Goal: Task Accomplishment & Management: Manage account settings

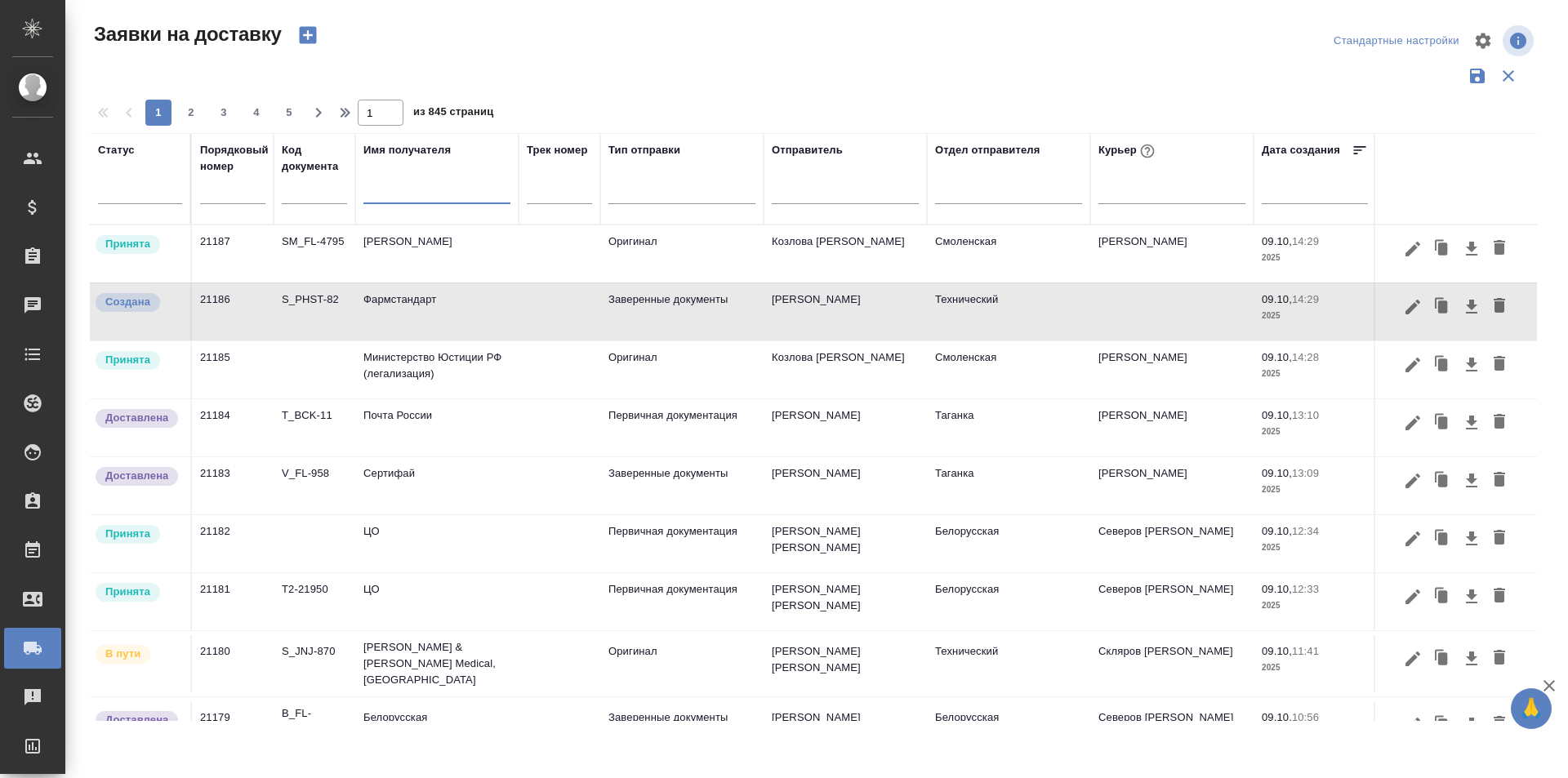
click at [414, 197] on input "text" at bounding box center [436, 193] width 147 height 20
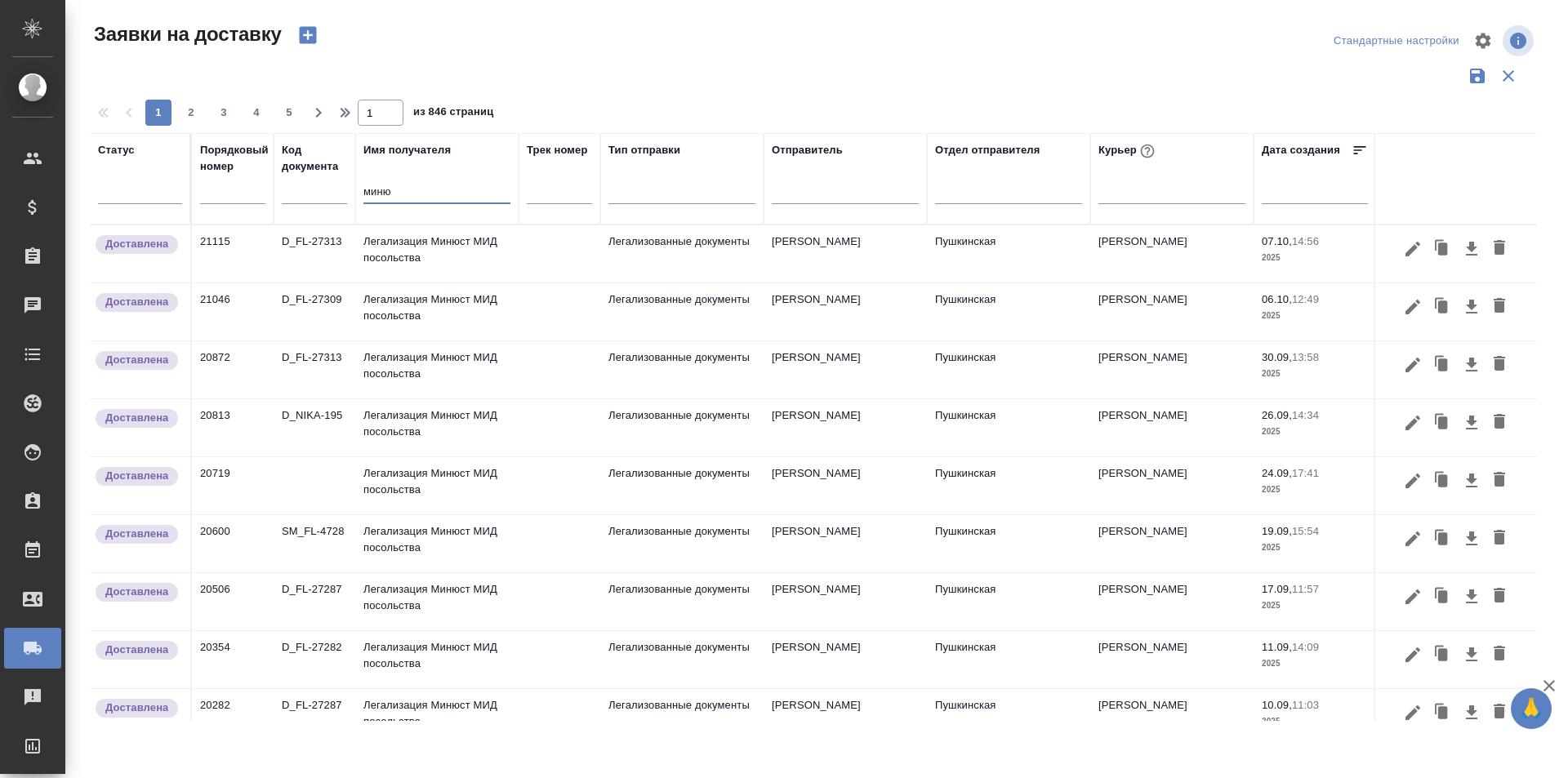
type input "миню"
click at [445, 245] on td "Легализация Минюст МИД посольства" at bounding box center [436, 254] width 163 height 57
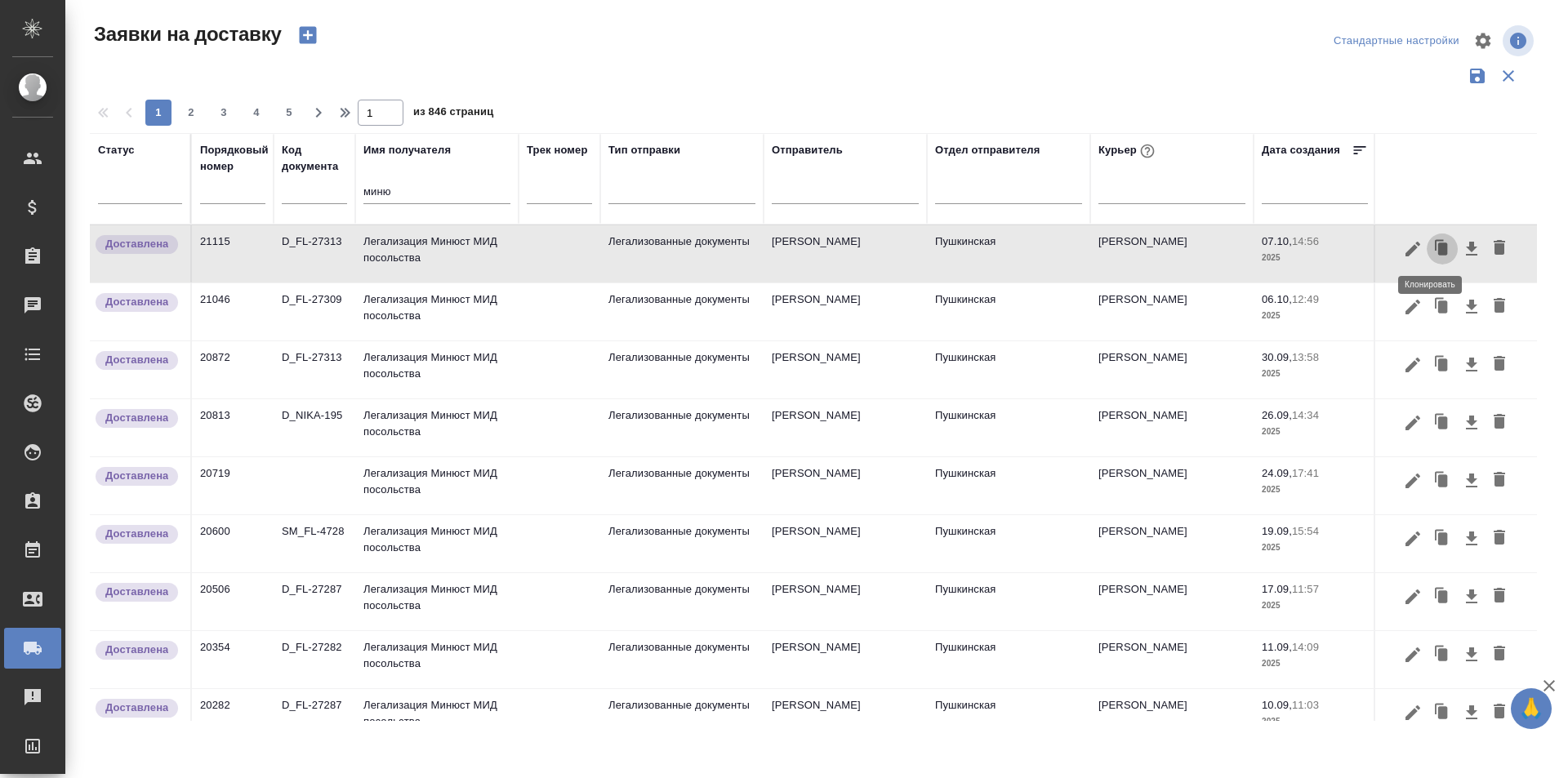
click at [1435, 240] on icon "button" at bounding box center [1439, 244] width 9 height 10
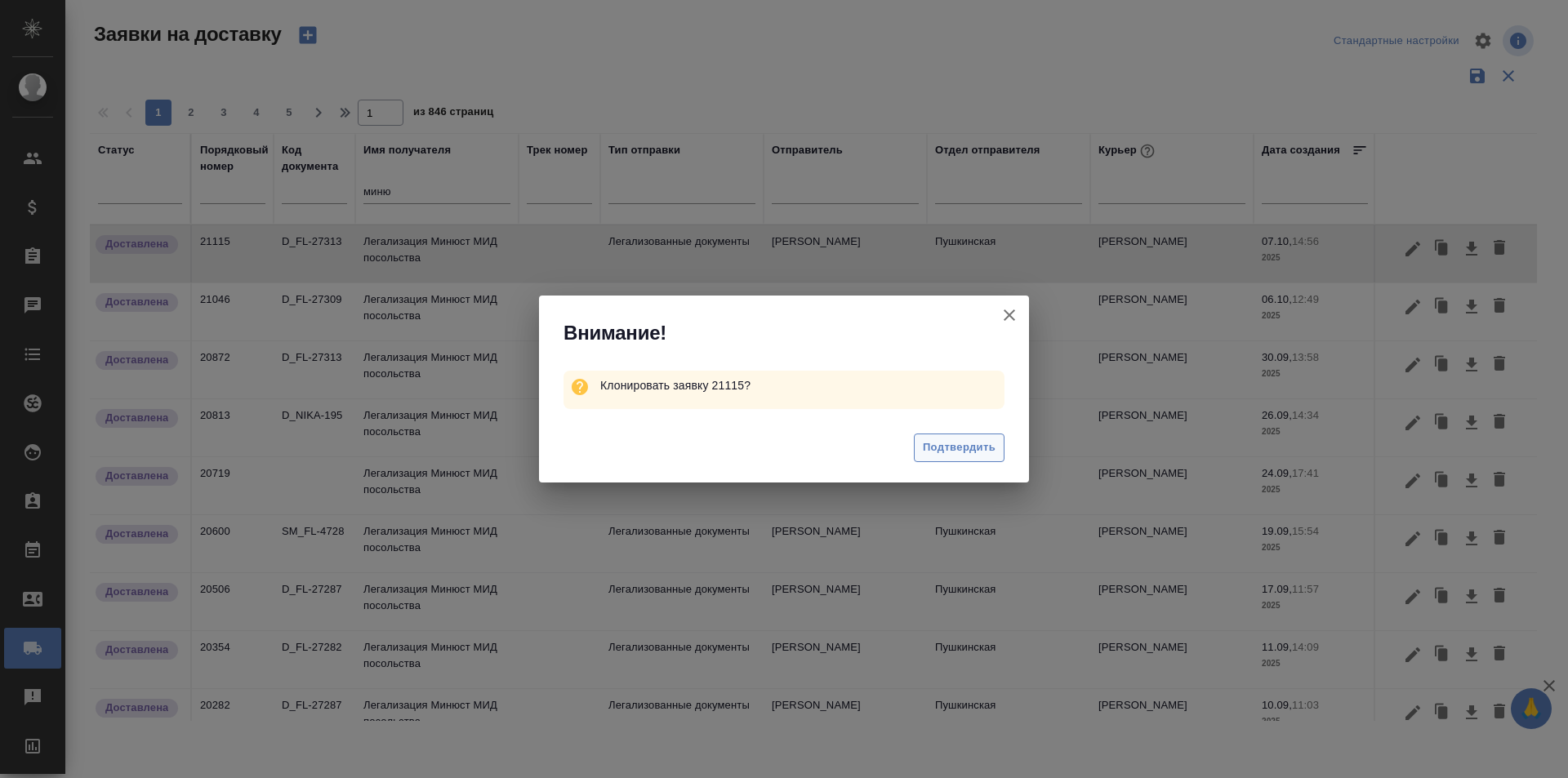
click at [970, 446] on span "Подтвердить" at bounding box center [959, 447] width 72 height 19
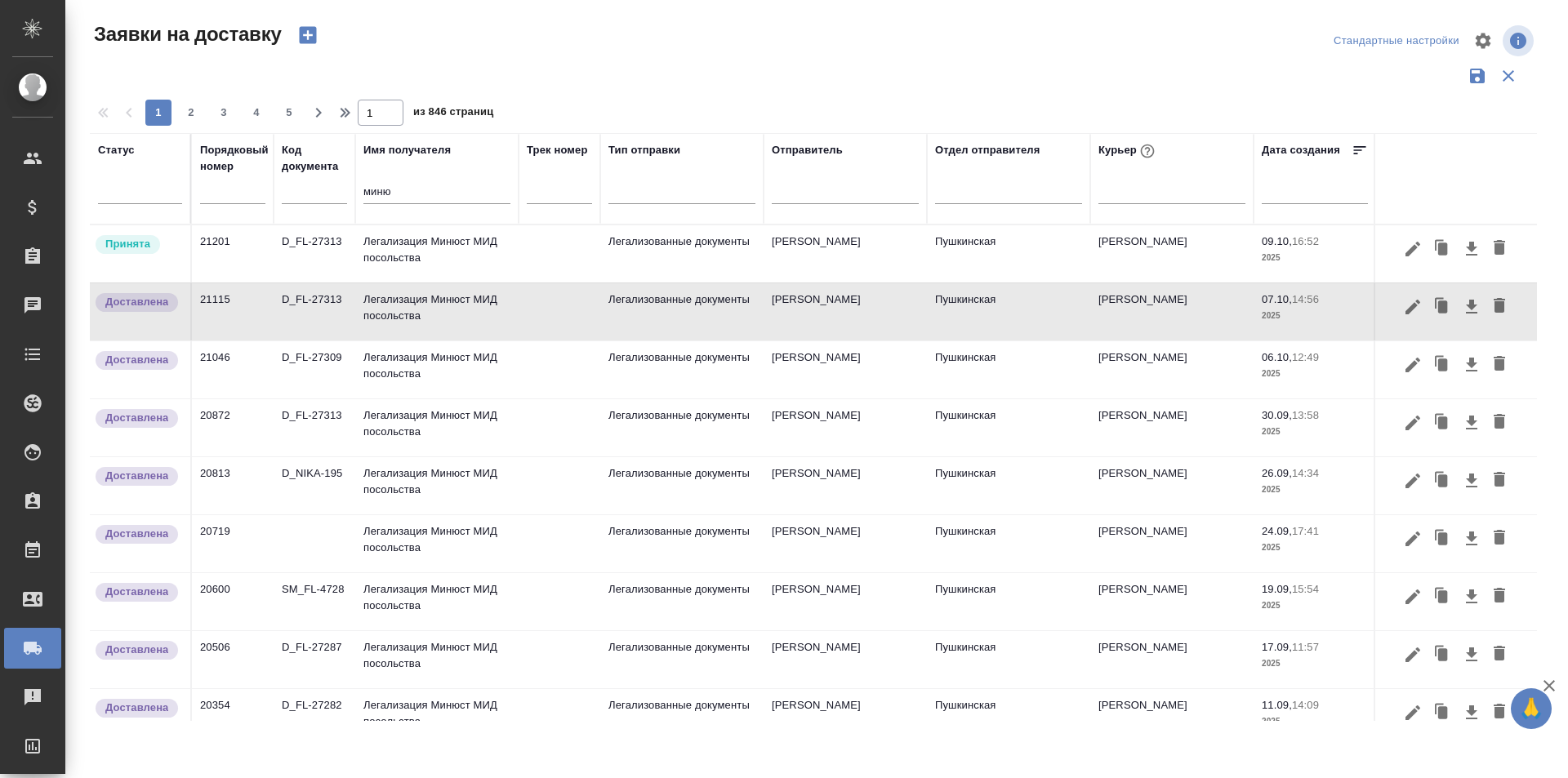
click at [424, 249] on td "Легализация Минюст МИД посольства" at bounding box center [436, 254] width 163 height 57
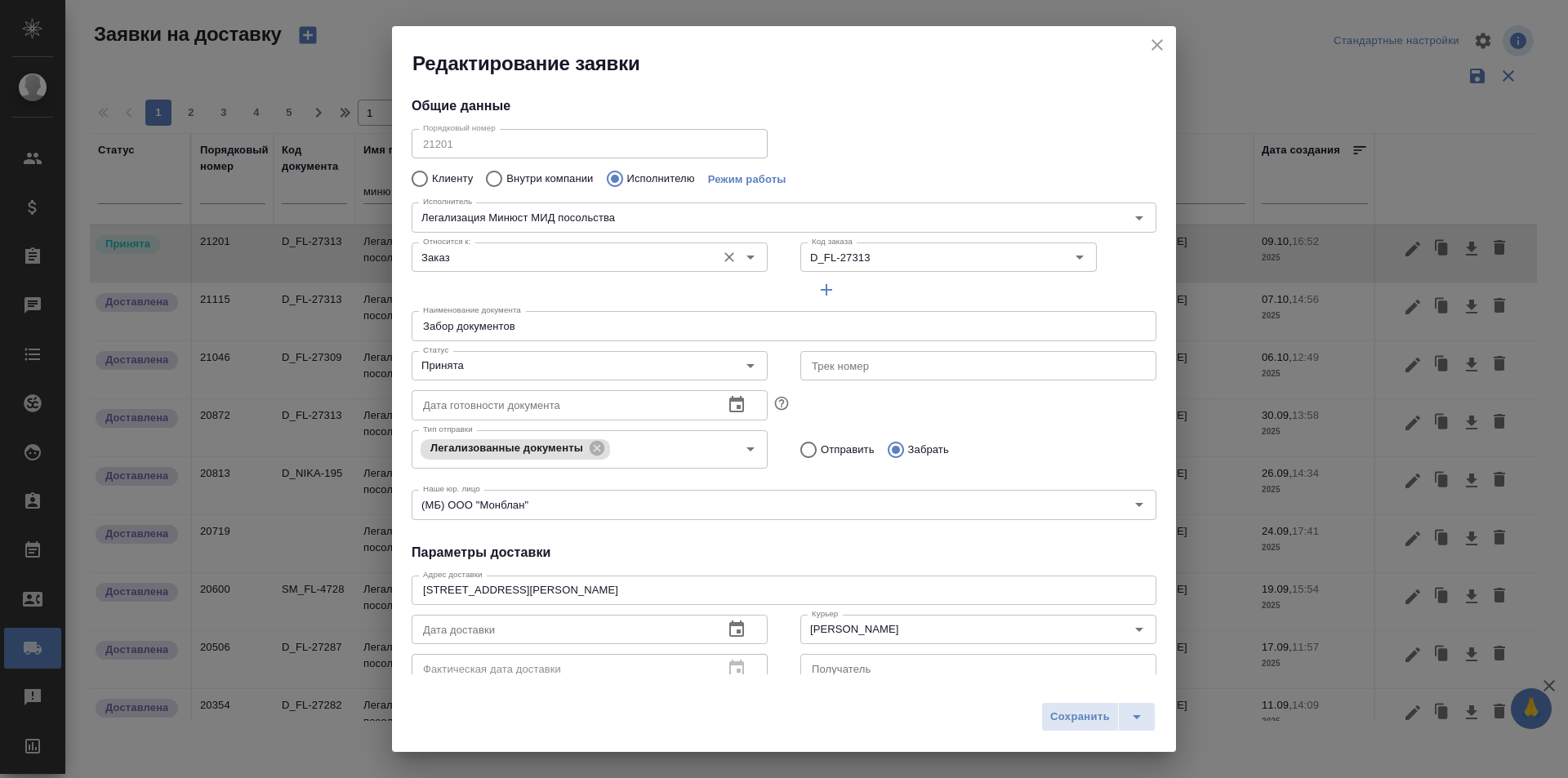
type input "Легализация Минюст МИД посольства"
type input "Пушкинская"
type input "[PERSON_NAME]"
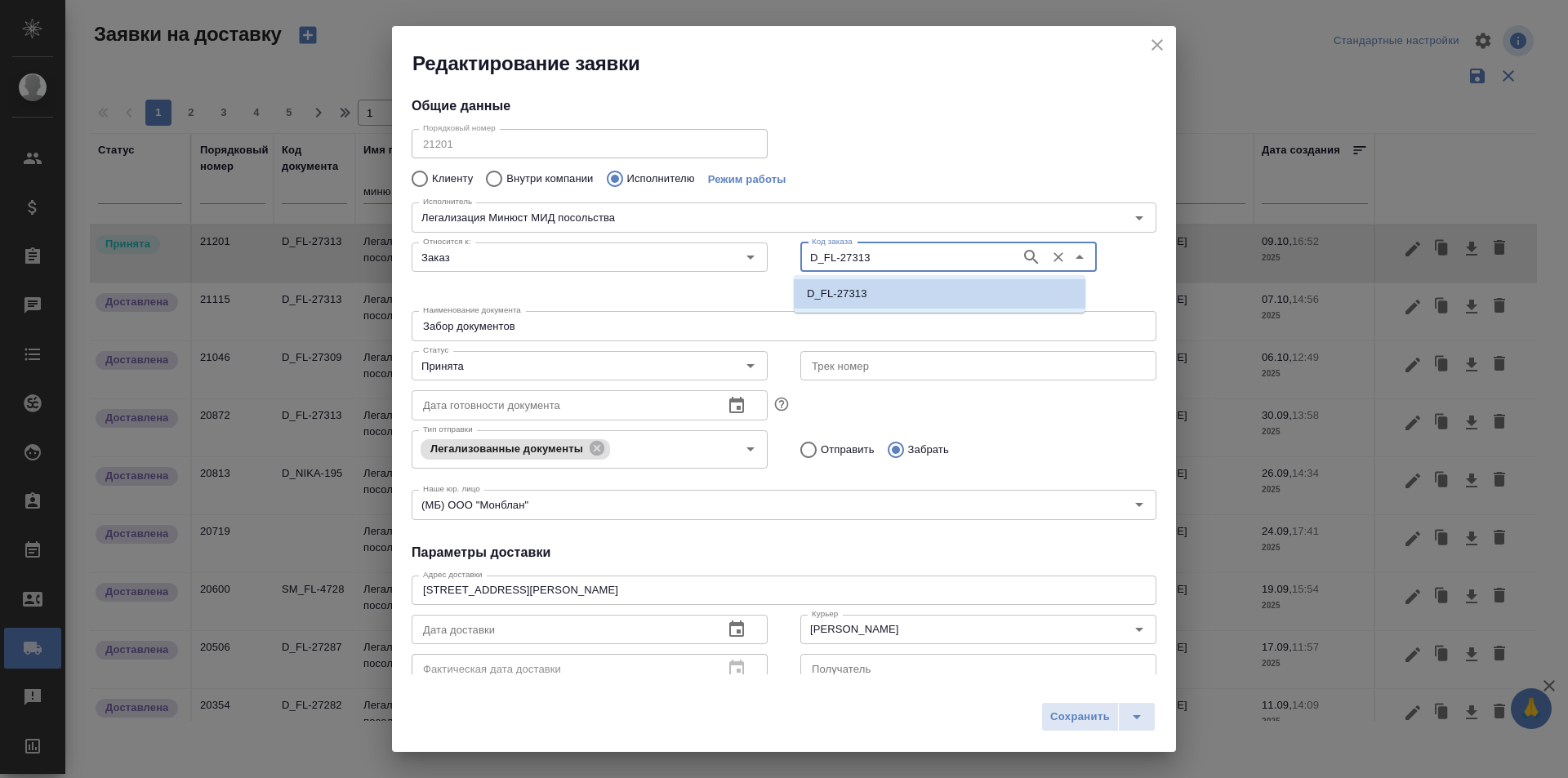
click at [869, 266] on input "D_FL-27313" at bounding box center [909, 257] width 207 height 19
type input "D_FL-27338"
click at [875, 296] on li "D_FL-27338" at bounding box center [939, 294] width 292 height 30
type input "D_FL-27338"
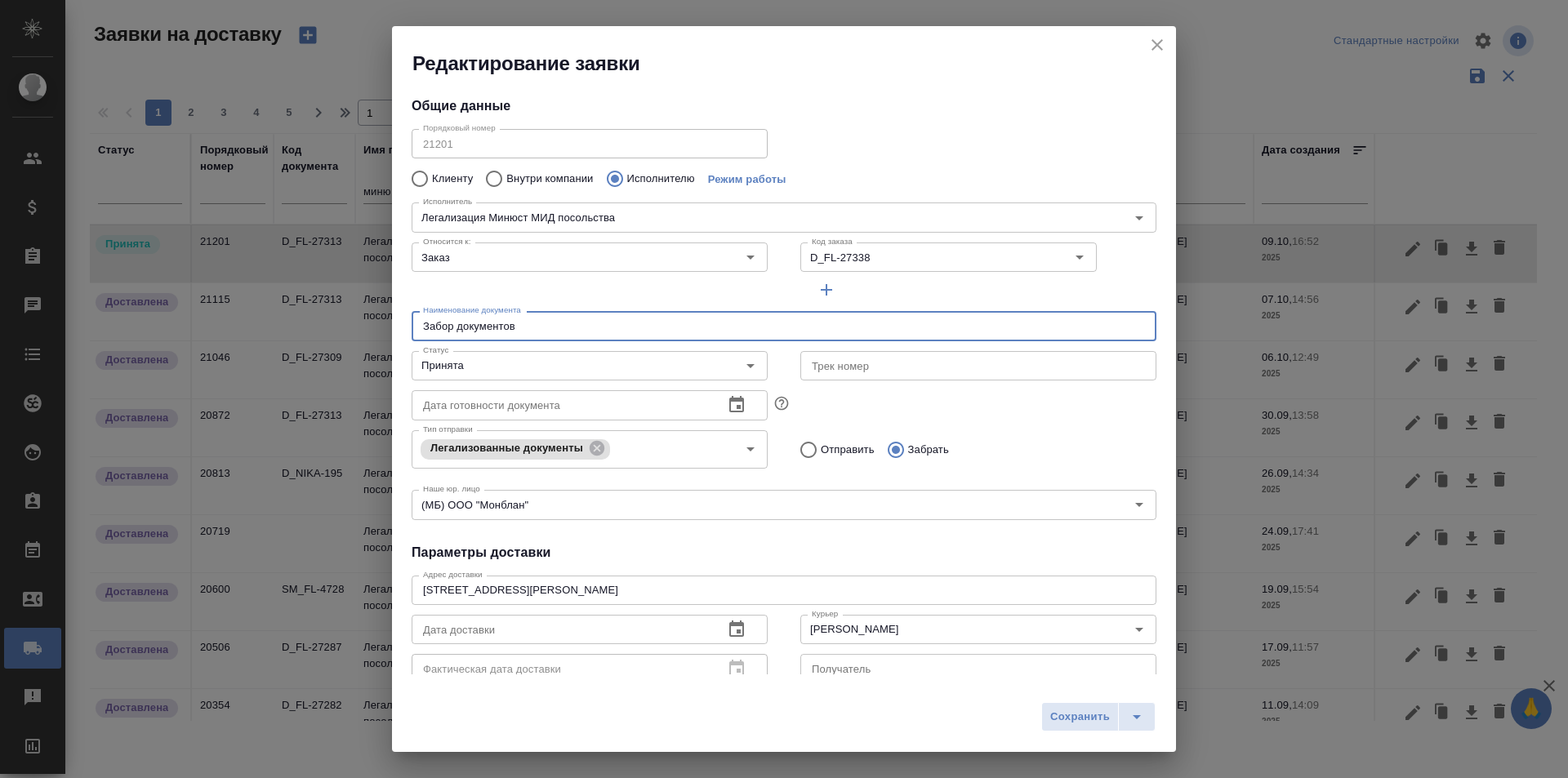
drag, startPoint x: 521, startPoint y: 325, endPoint x: 394, endPoint y: 320, distance: 127.1
click at [394, 320] on div "Общие данные Порядковый номер 21201 Порядковый номер Клиенту Внутри компании Ис…" at bounding box center [784, 375] width 784 height 597
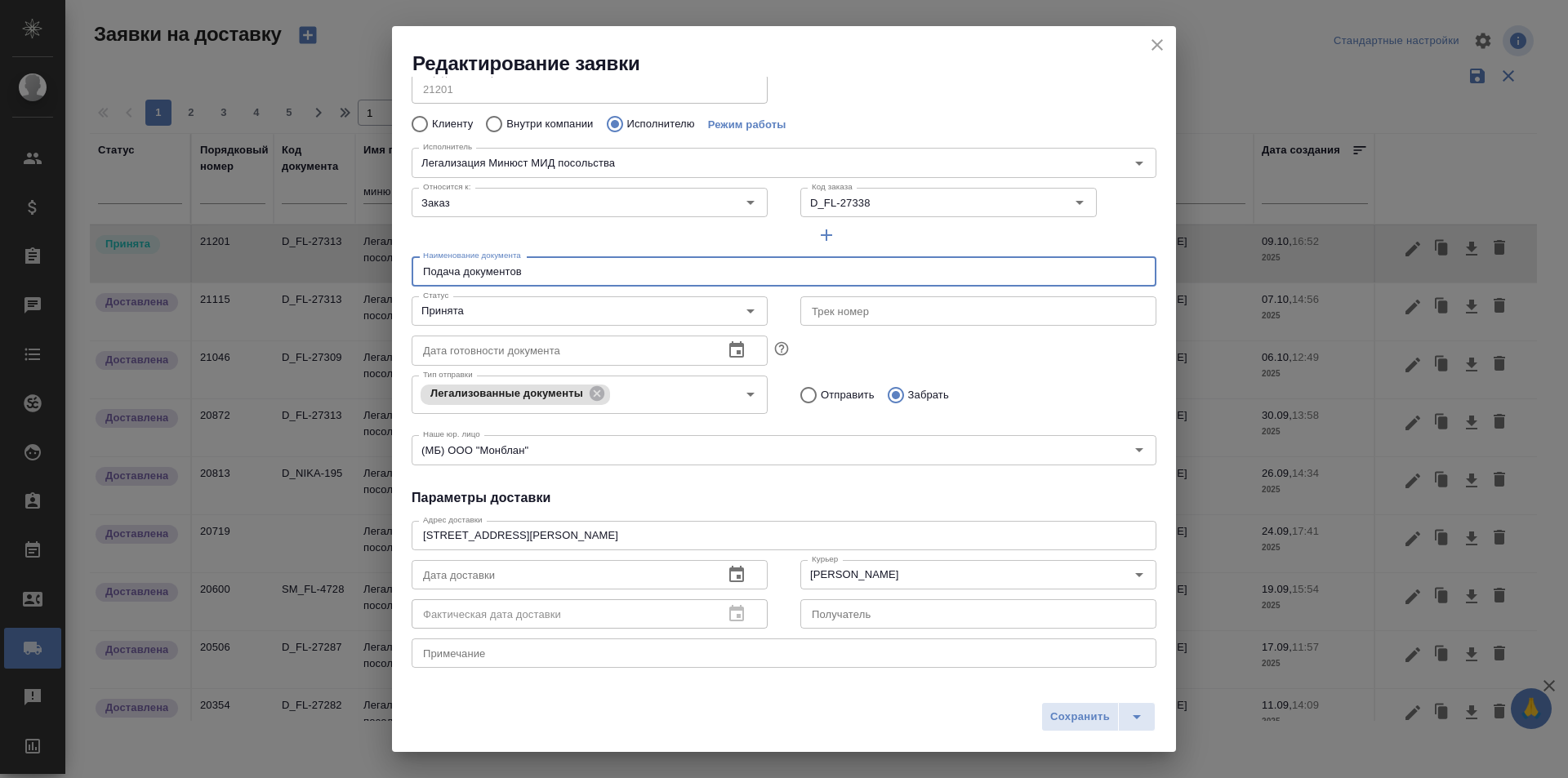
scroll to position [82, 0]
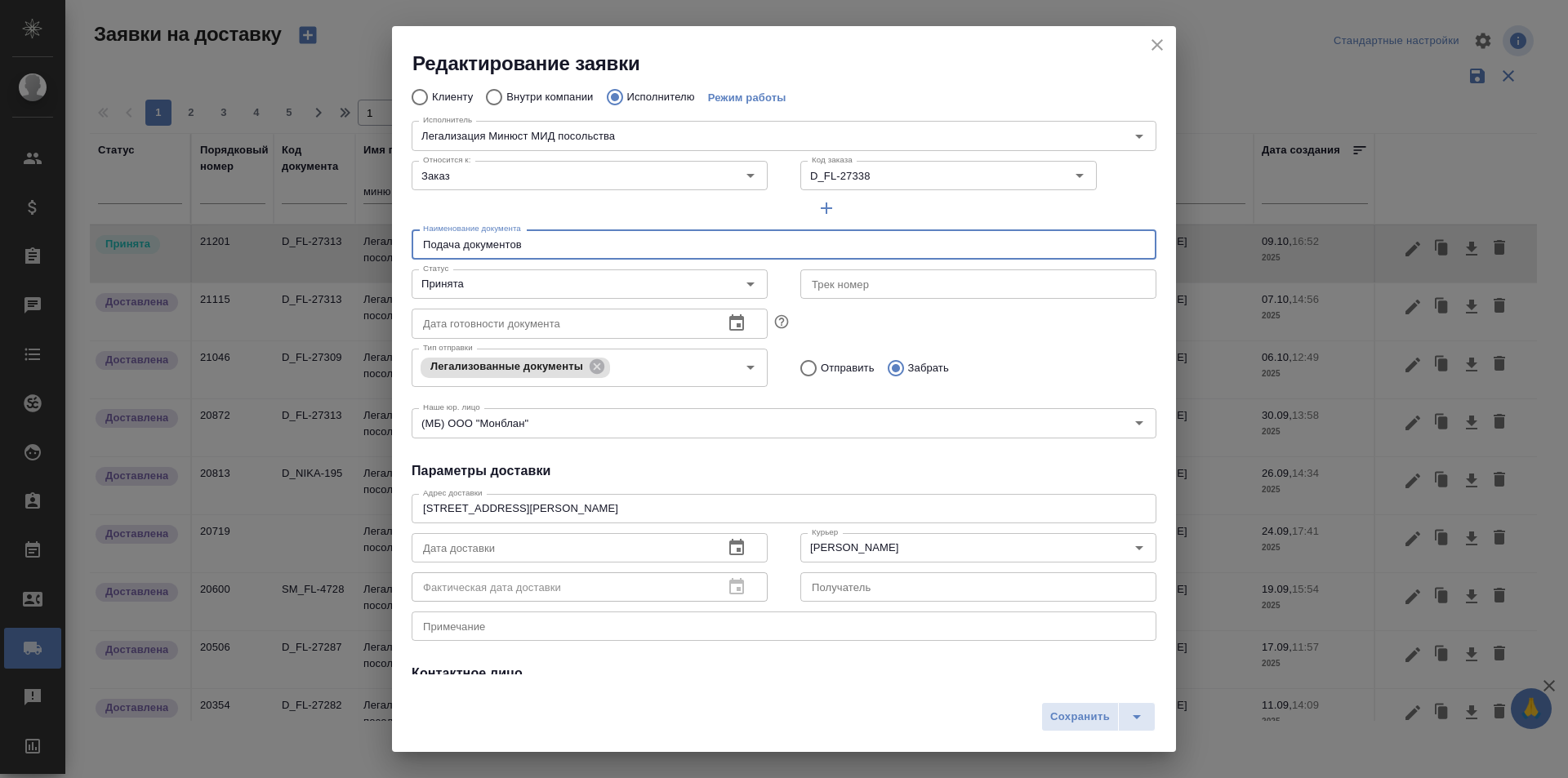
type input "Подача документов"
click at [803, 368] on input "Отправить" at bounding box center [806, 368] width 30 height 34
radio input "true"
click at [728, 552] on icon "button" at bounding box center [736, 547] width 19 height 19
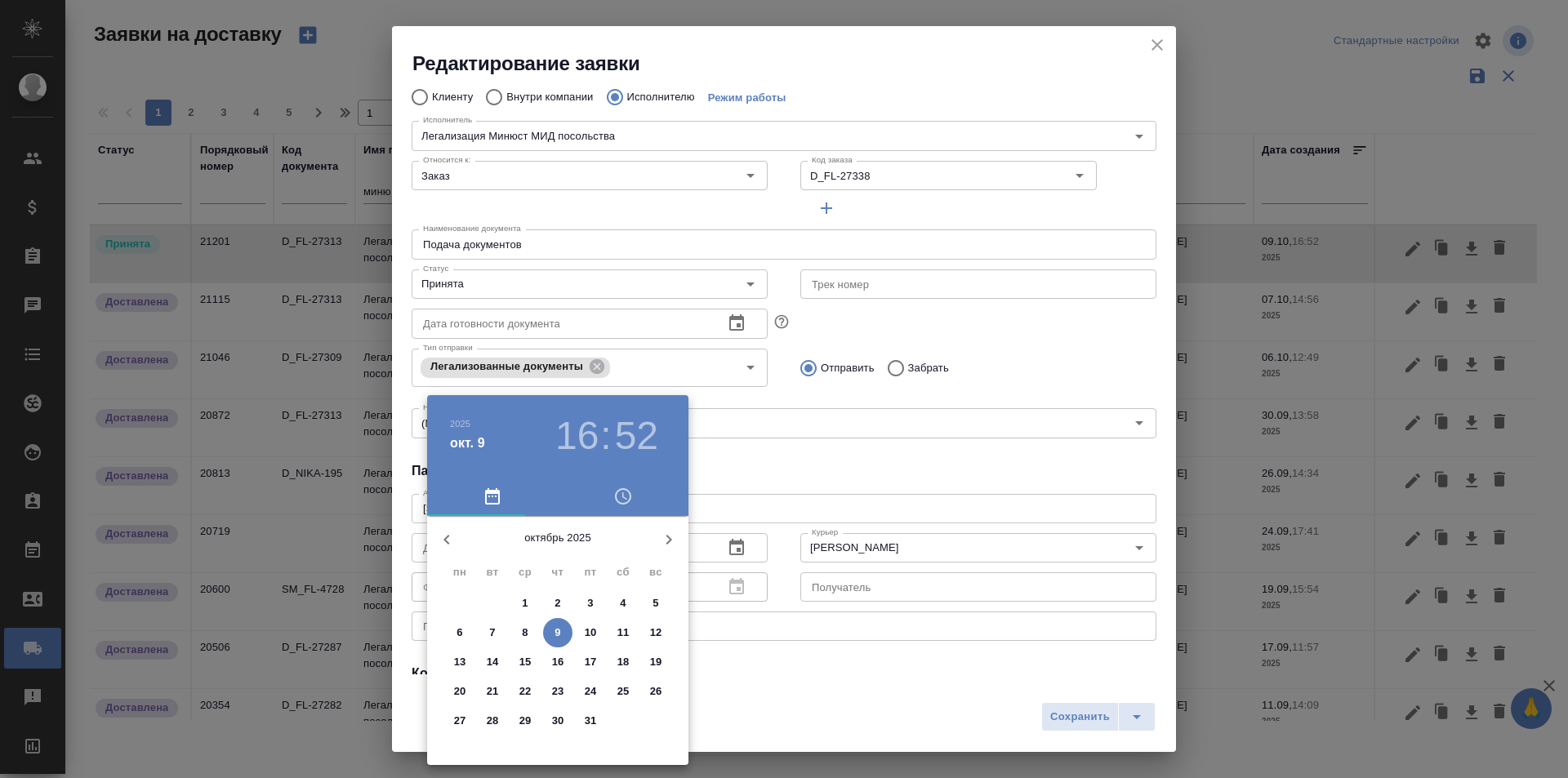
click at [586, 629] on p "10" at bounding box center [590, 633] width 12 height 17
type input "[DATE] 16:52"
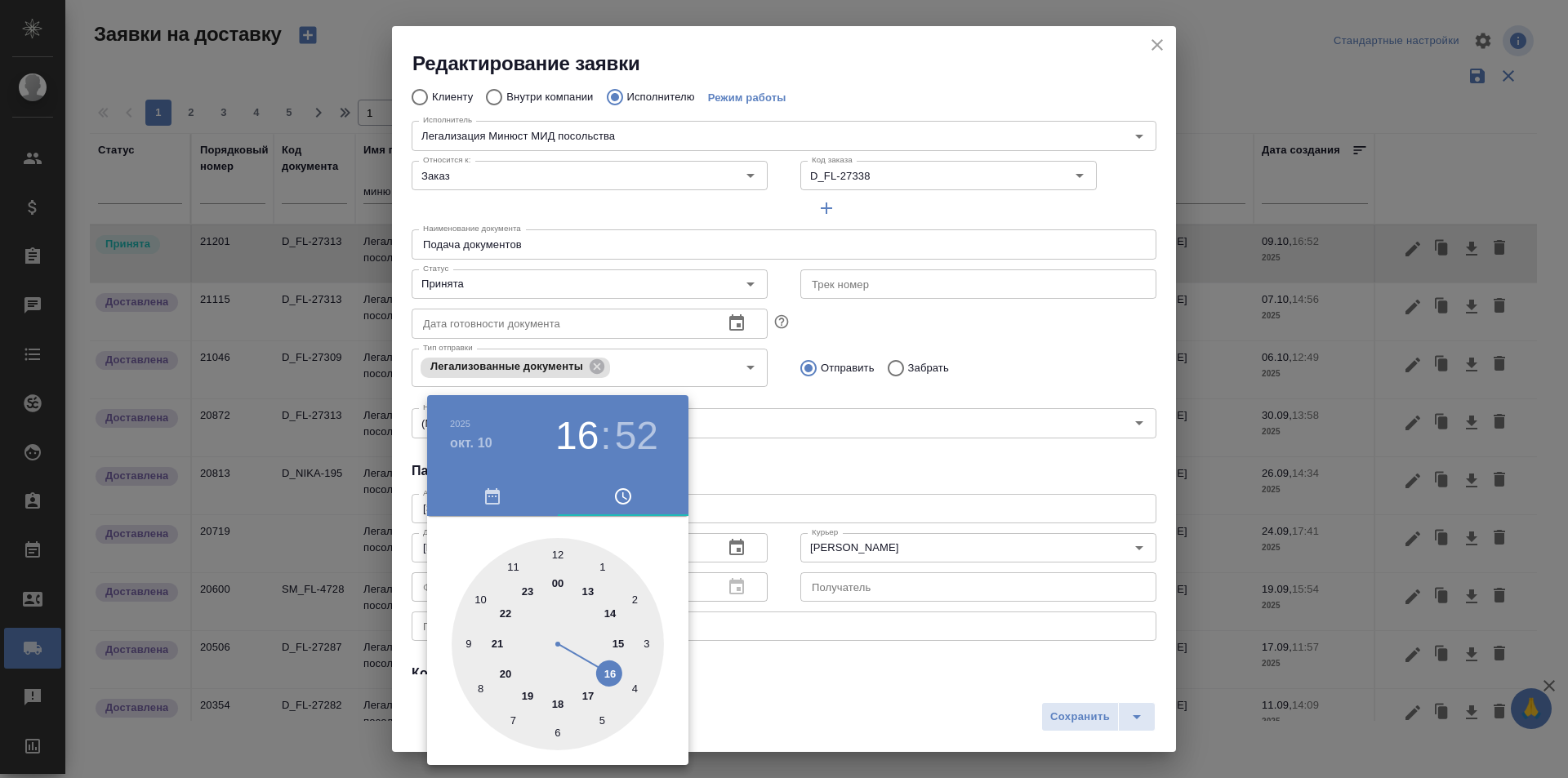
click at [795, 496] on div at bounding box center [784, 389] width 1568 height 778
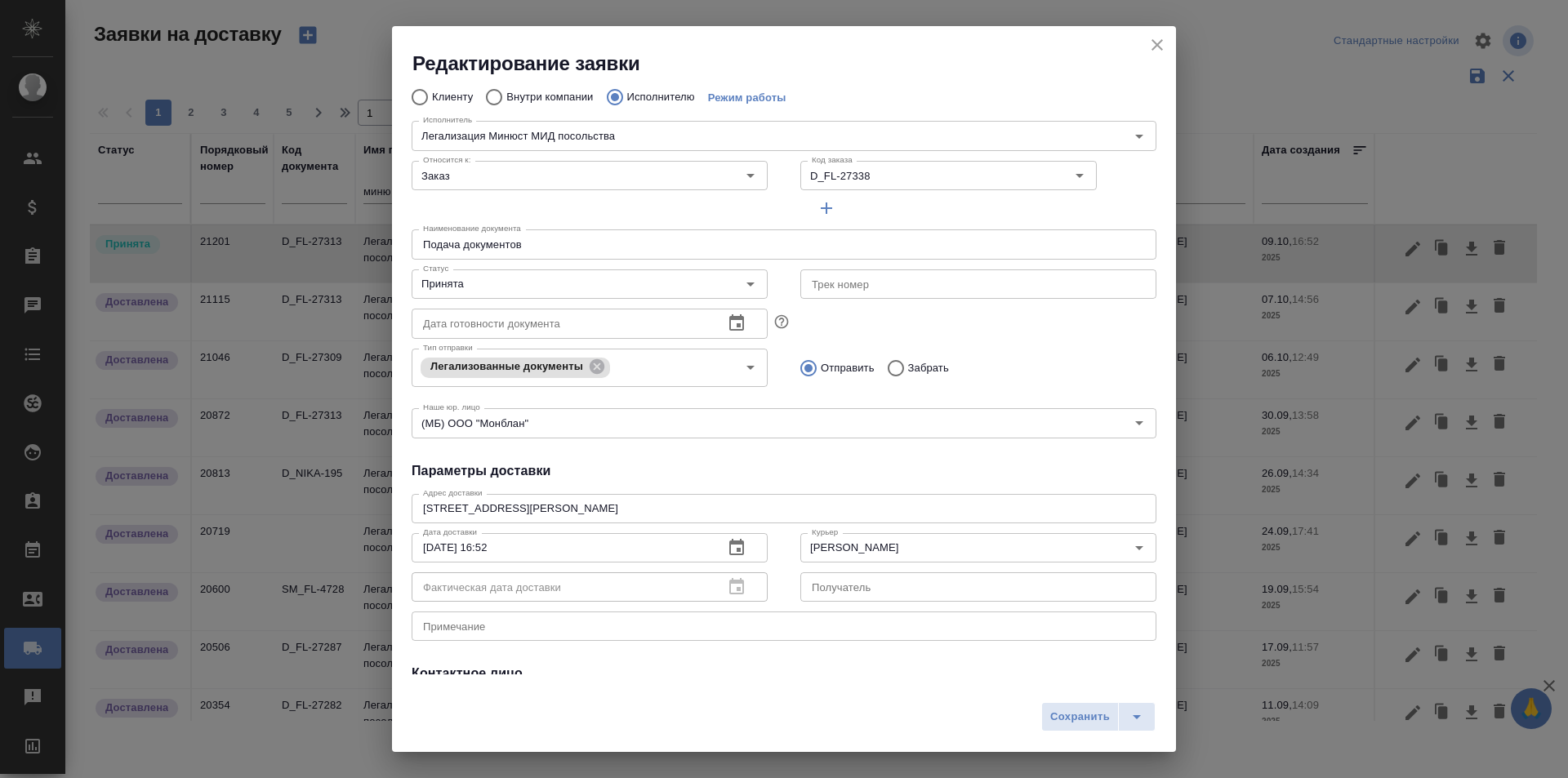
scroll to position [222, 0]
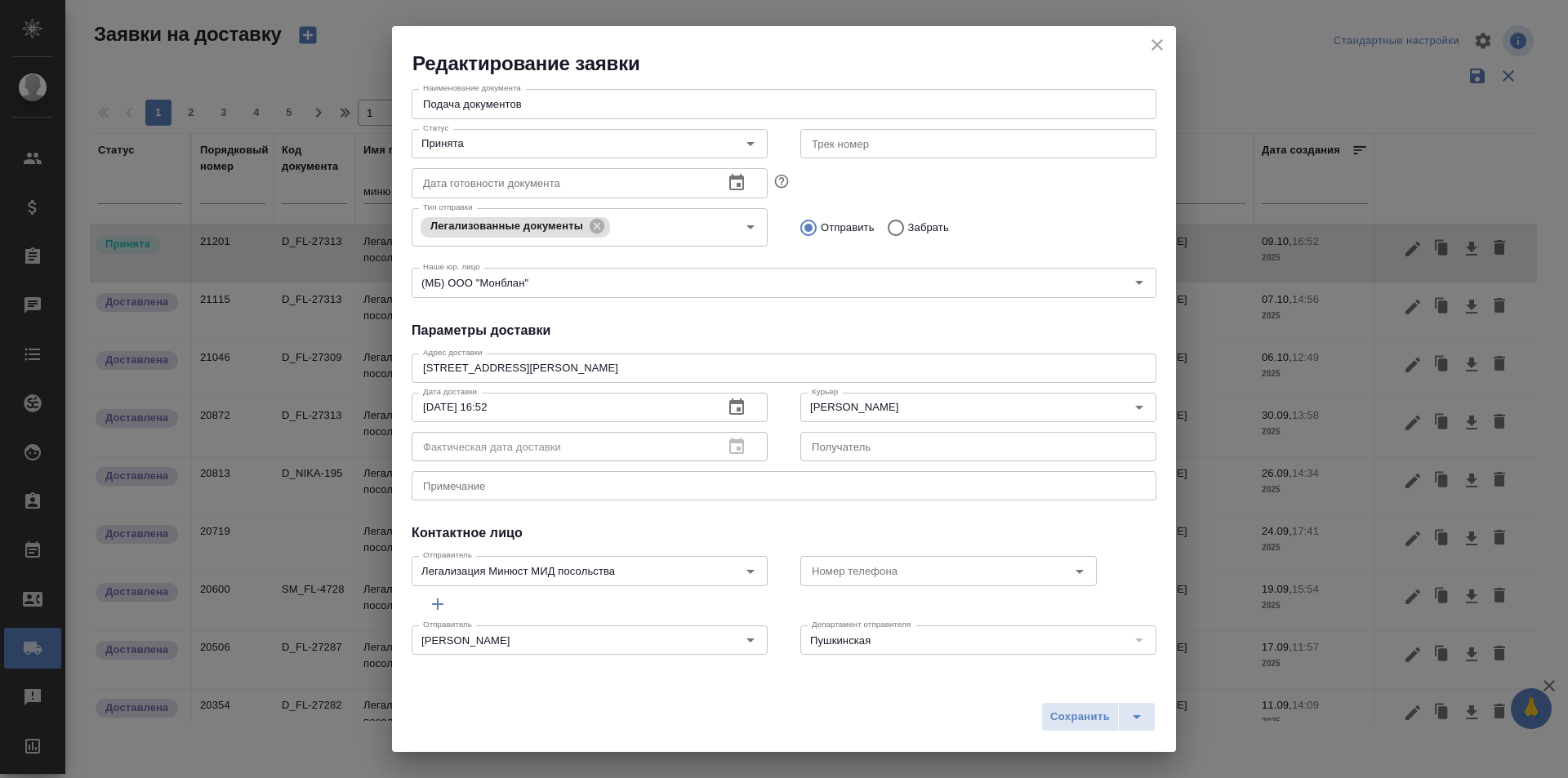
click at [1071, 714] on span "Сохранить" at bounding box center [1080, 717] width 59 height 19
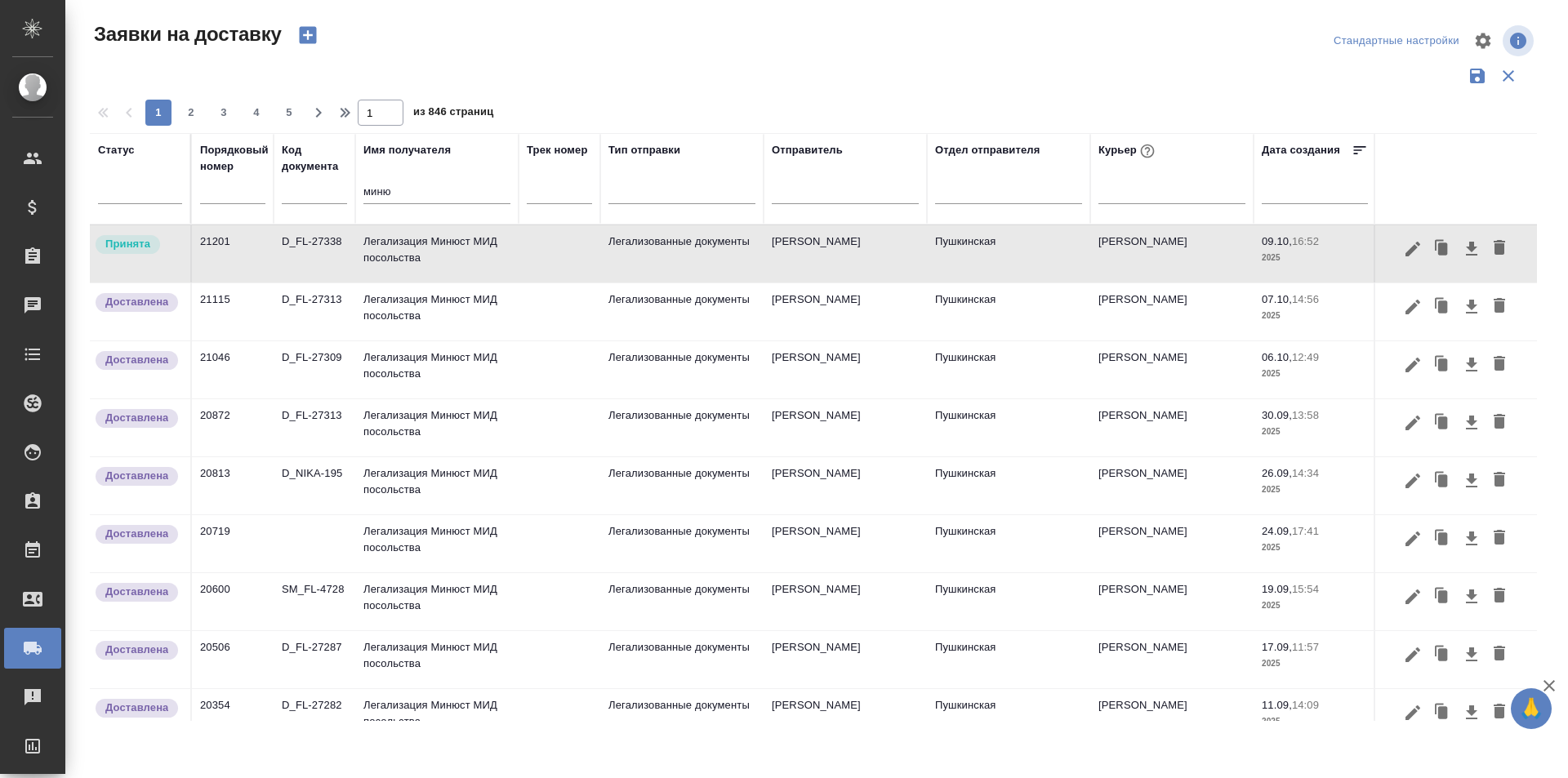
click at [420, 190] on input "миню" at bounding box center [436, 193] width 147 height 20
click at [238, 197] on input "text" at bounding box center [232, 192] width 66 height 23
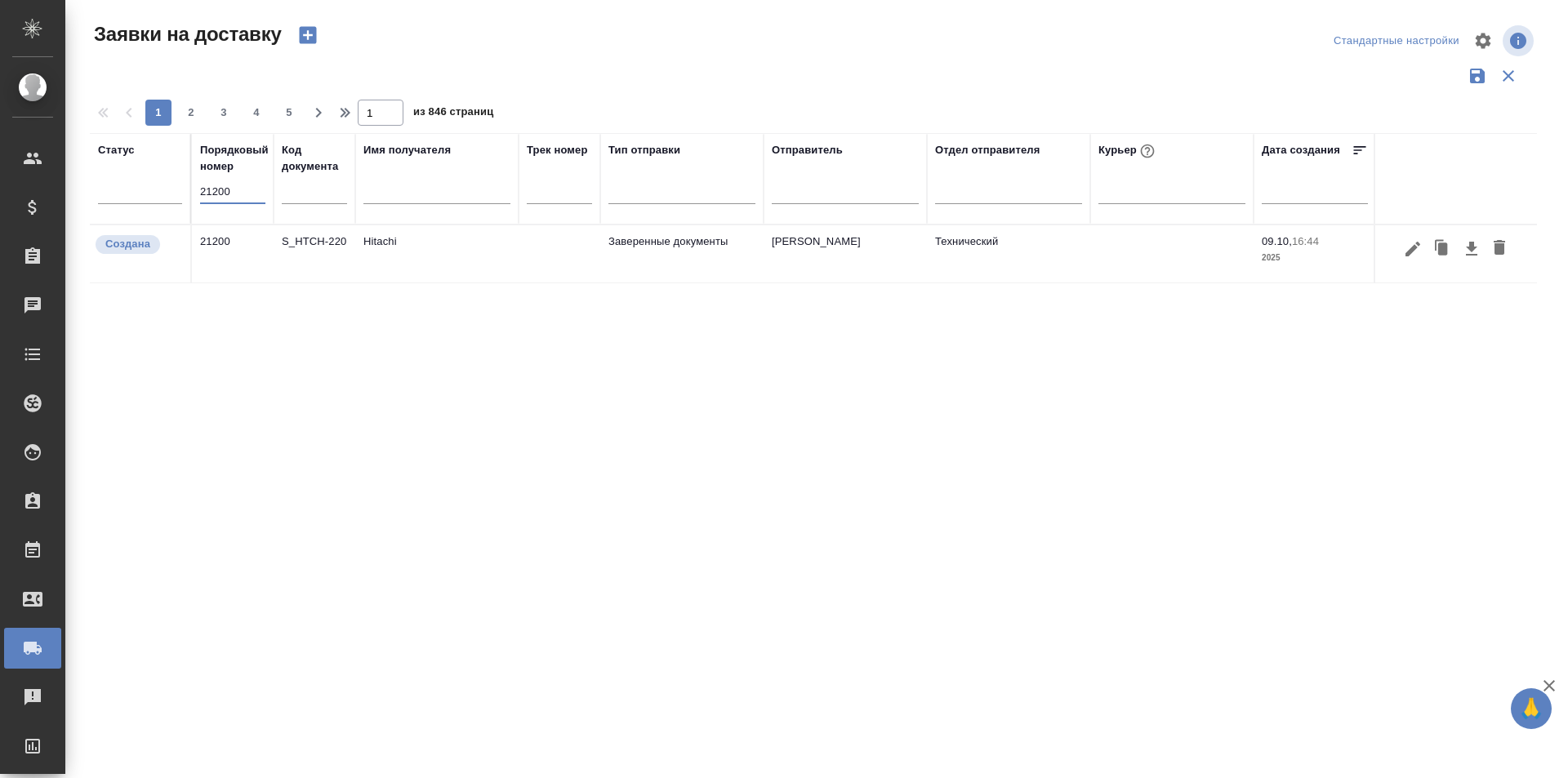
type input "21200"
click at [1408, 252] on icon "button" at bounding box center [1412, 248] width 15 height 15
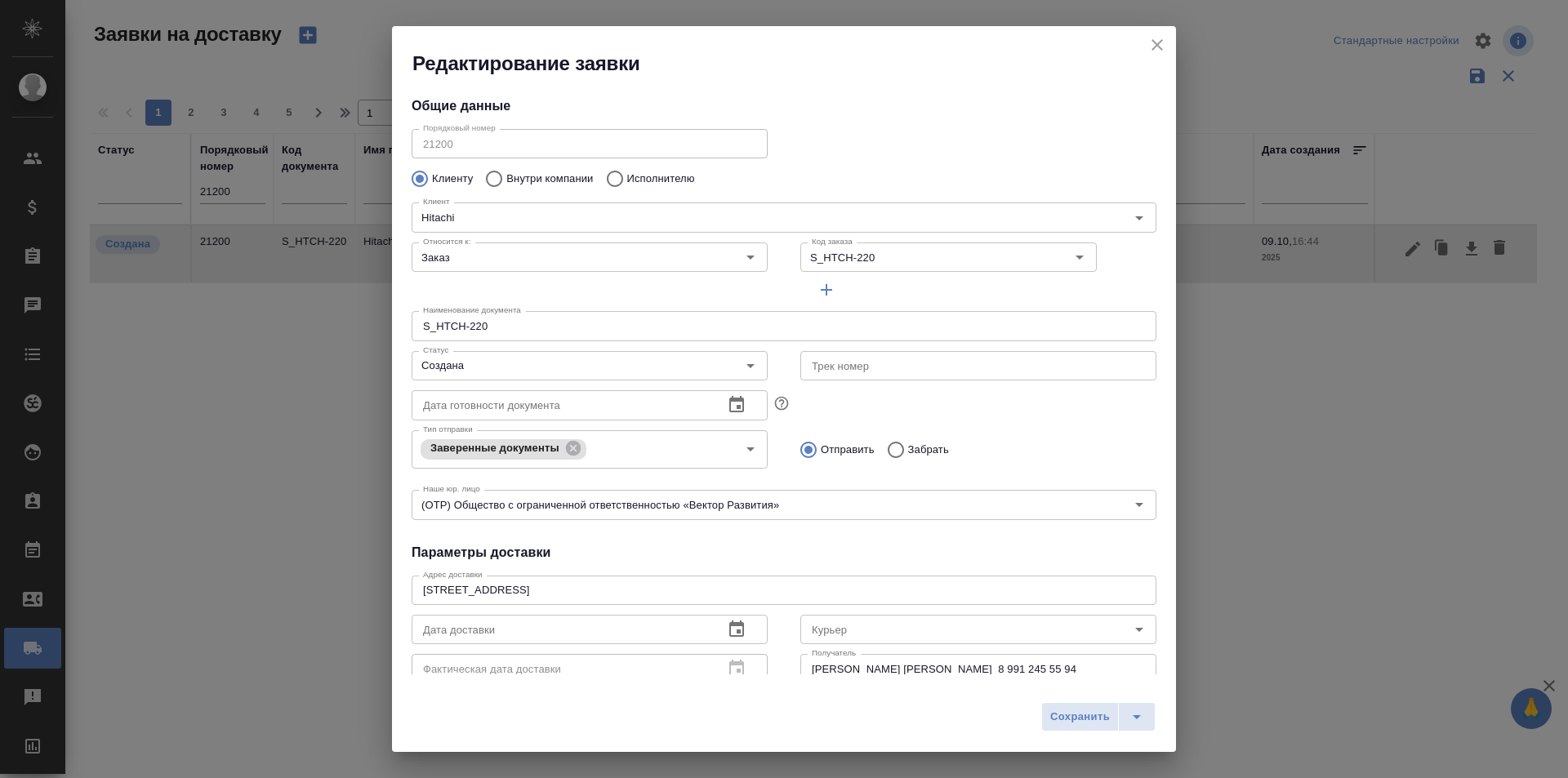
type input "[PERSON_NAME] [PERSON_NAME]"
type input "8 991 245 55 94"
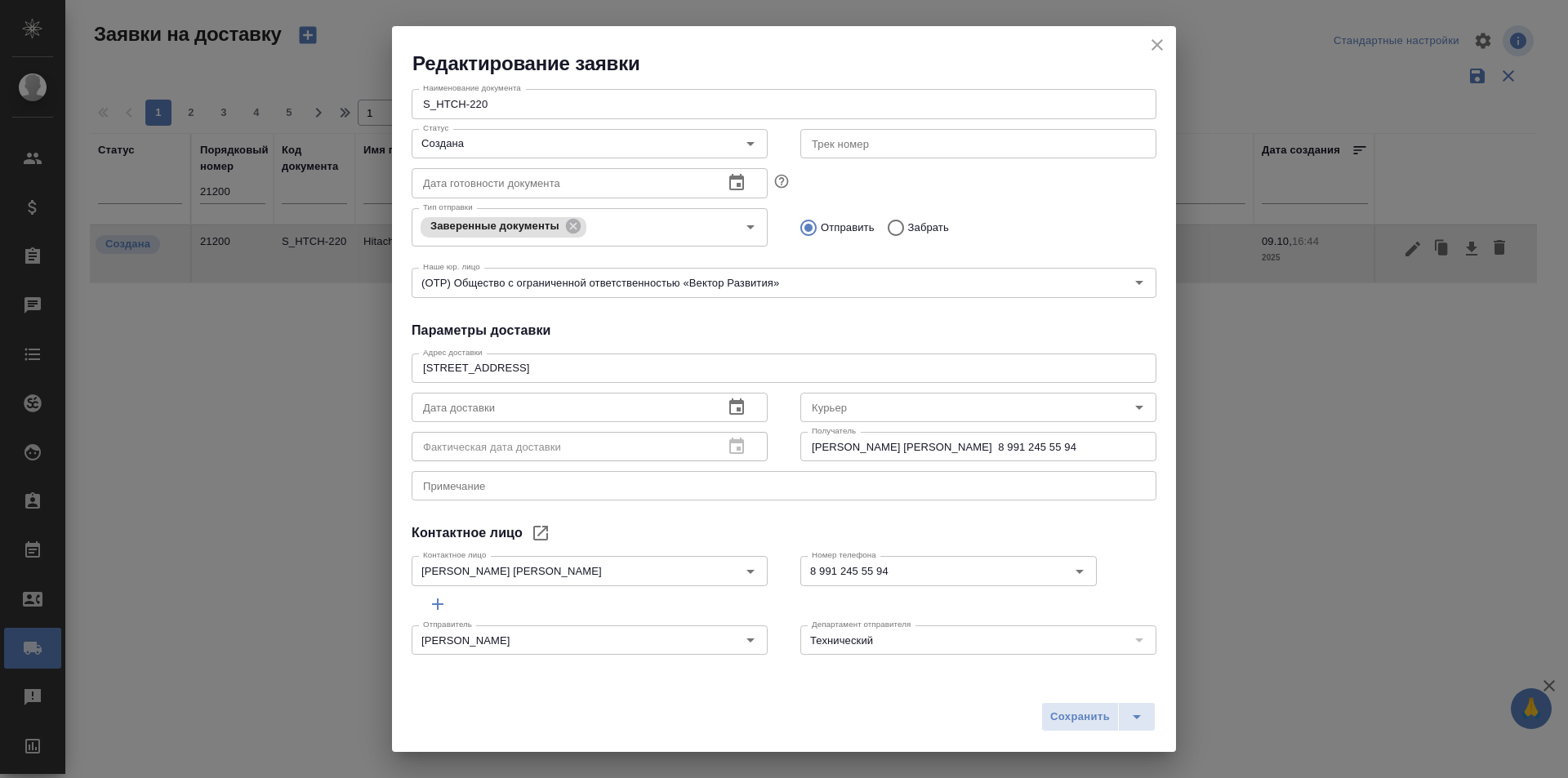
click at [899, 452] on input "[PERSON_NAME] [PERSON_NAME] 8 991 245 55 94" at bounding box center [978, 446] width 356 height 30
drag, startPoint x: 594, startPoint y: 365, endPoint x: 242, endPoint y: 354, distance: 352.2
click at [242, 354] on div "Редактирование заявки Общие данные Порядковый номер 21200 Порядковый номер Клие…" at bounding box center [784, 389] width 1568 height 778
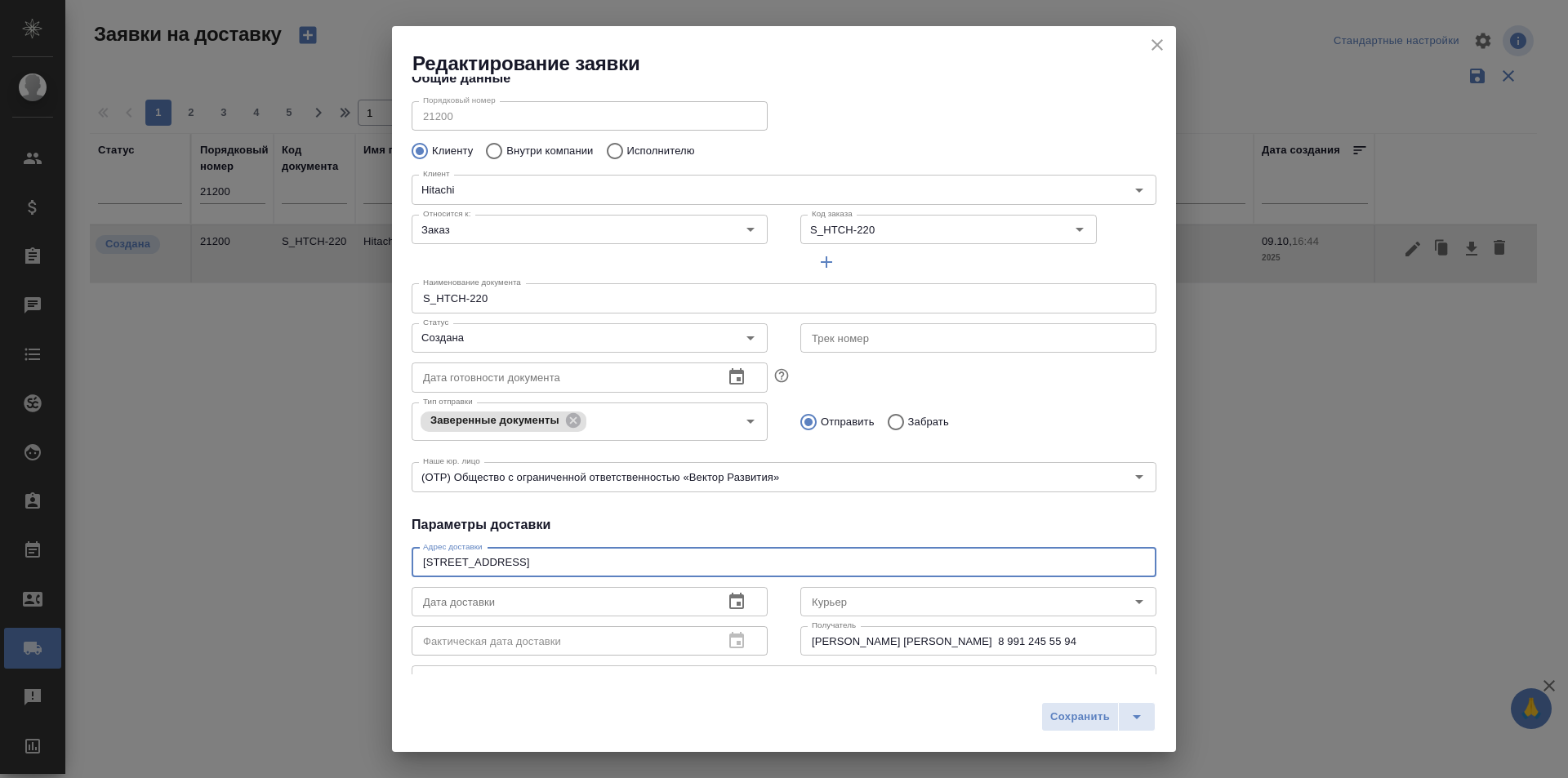
scroll to position [0, 0]
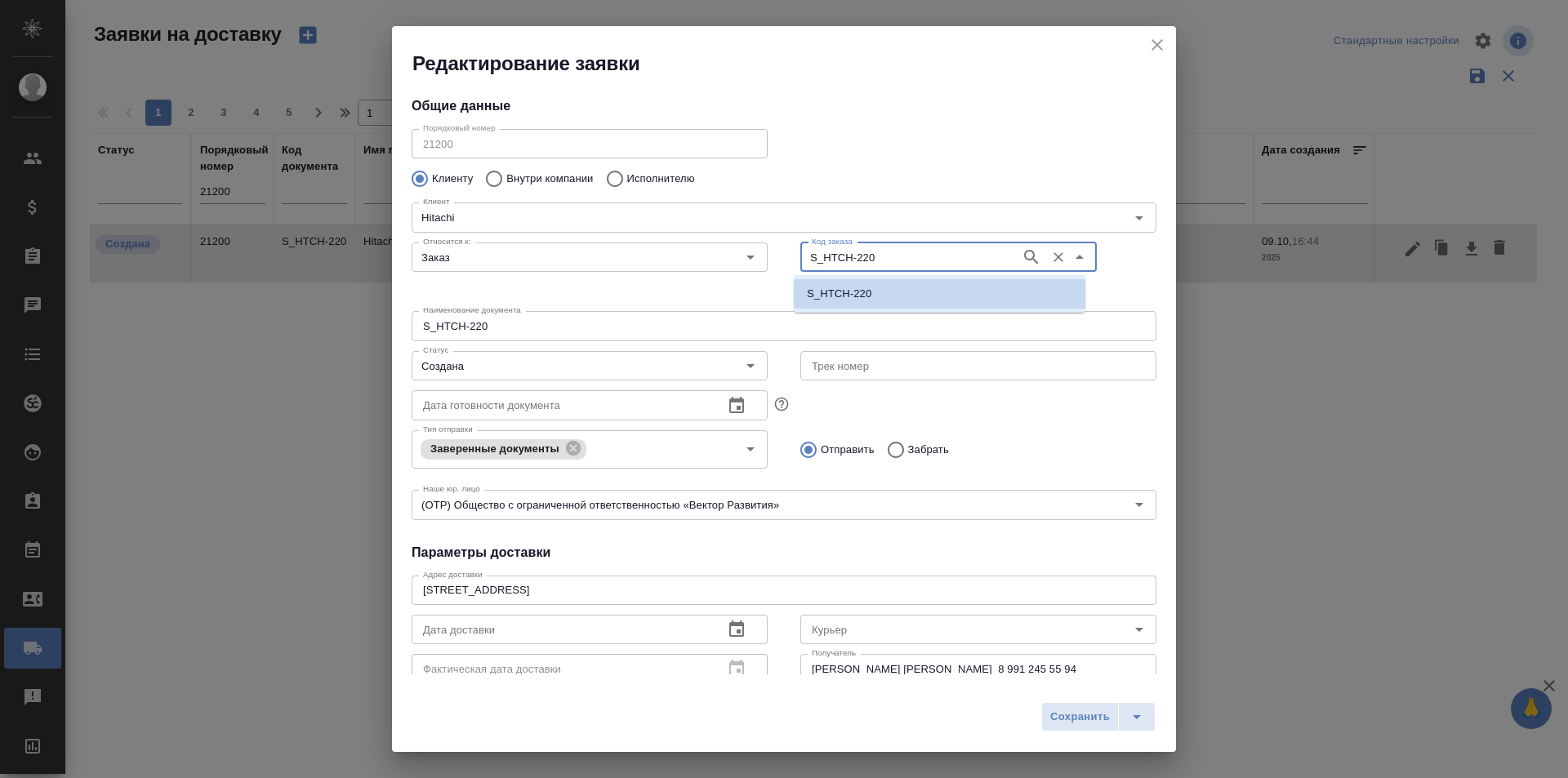
drag, startPoint x: 878, startPoint y: 260, endPoint x: 789, endPoint y: 258, distance: 89.0
click at [789, 258] on div "Код заказа S_HTCH-220 Код заказа" at bounding box center [978, 270] width 389 height 101
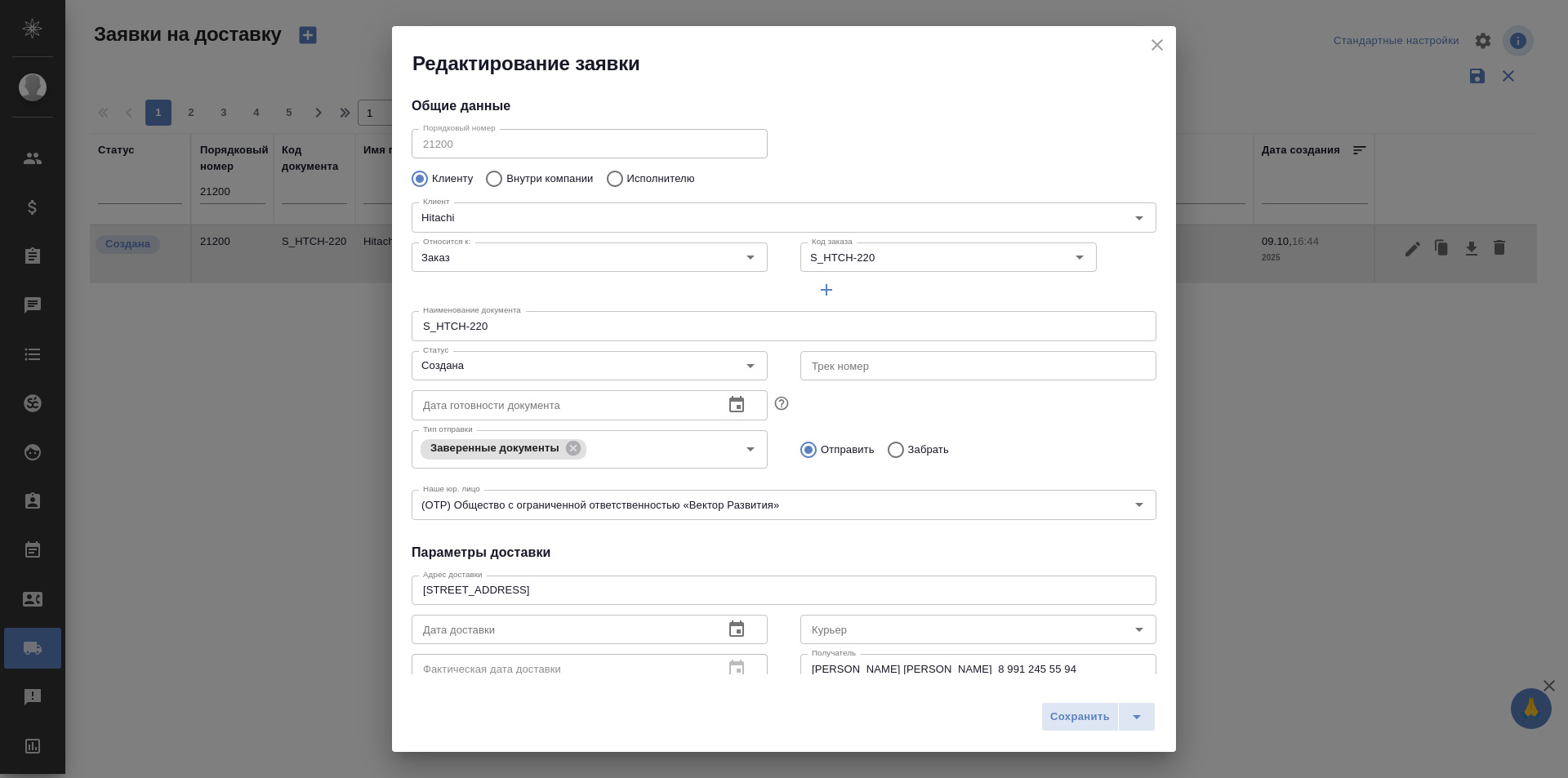
click at [1175, 41] on div "Редактирование заявки" at bounding box center [784, 51] width 784 height 51
click at [1164, 48] on icon "close" at bounding box center [1157, 44] width 19 height 19
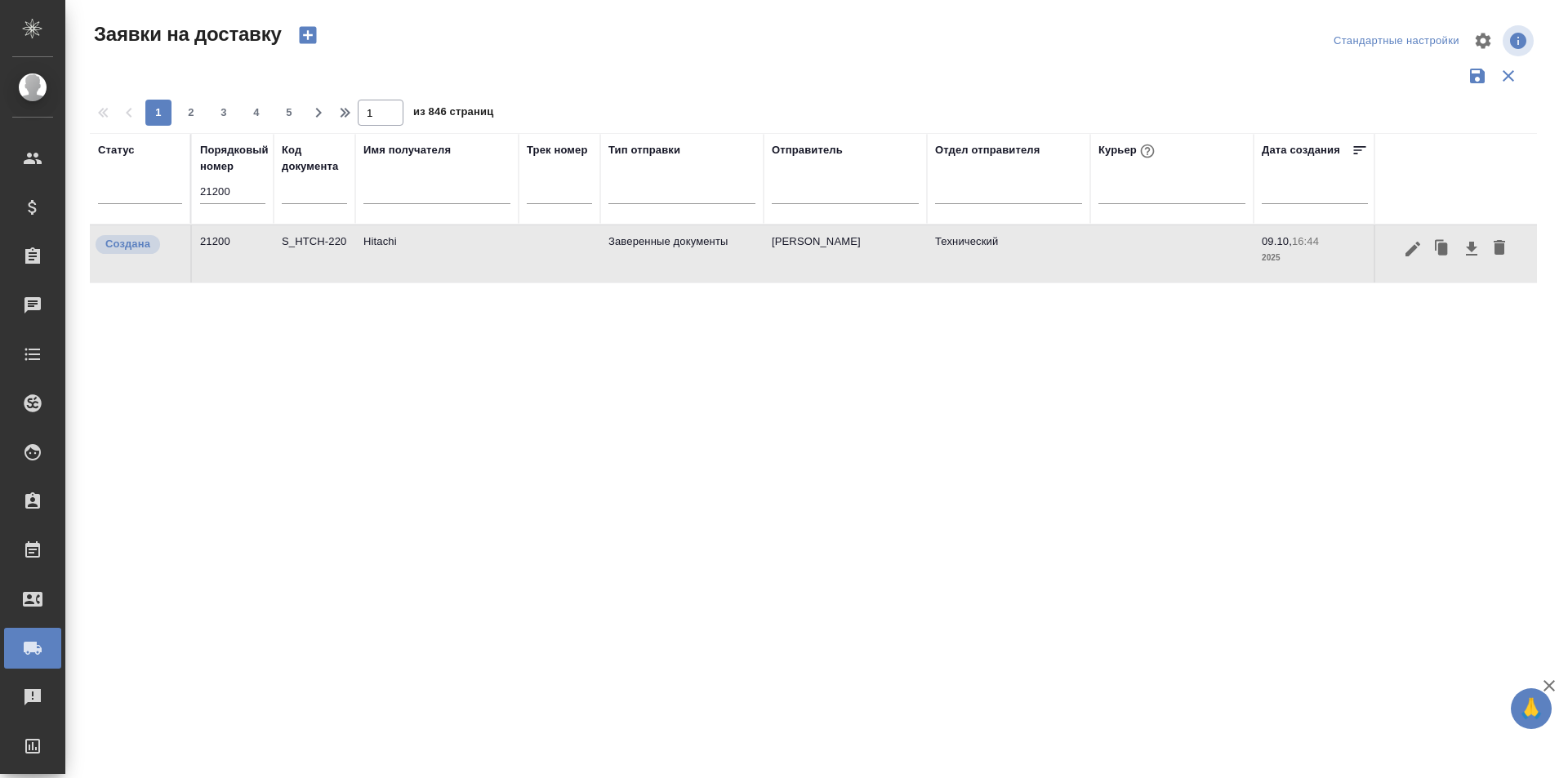
click at [248, 211] on div "21200" at bounding box center [232, 197] width 66 height 34
click at [245, 198] on input "21200" at bounding box center [232, 192] width 66 height 23
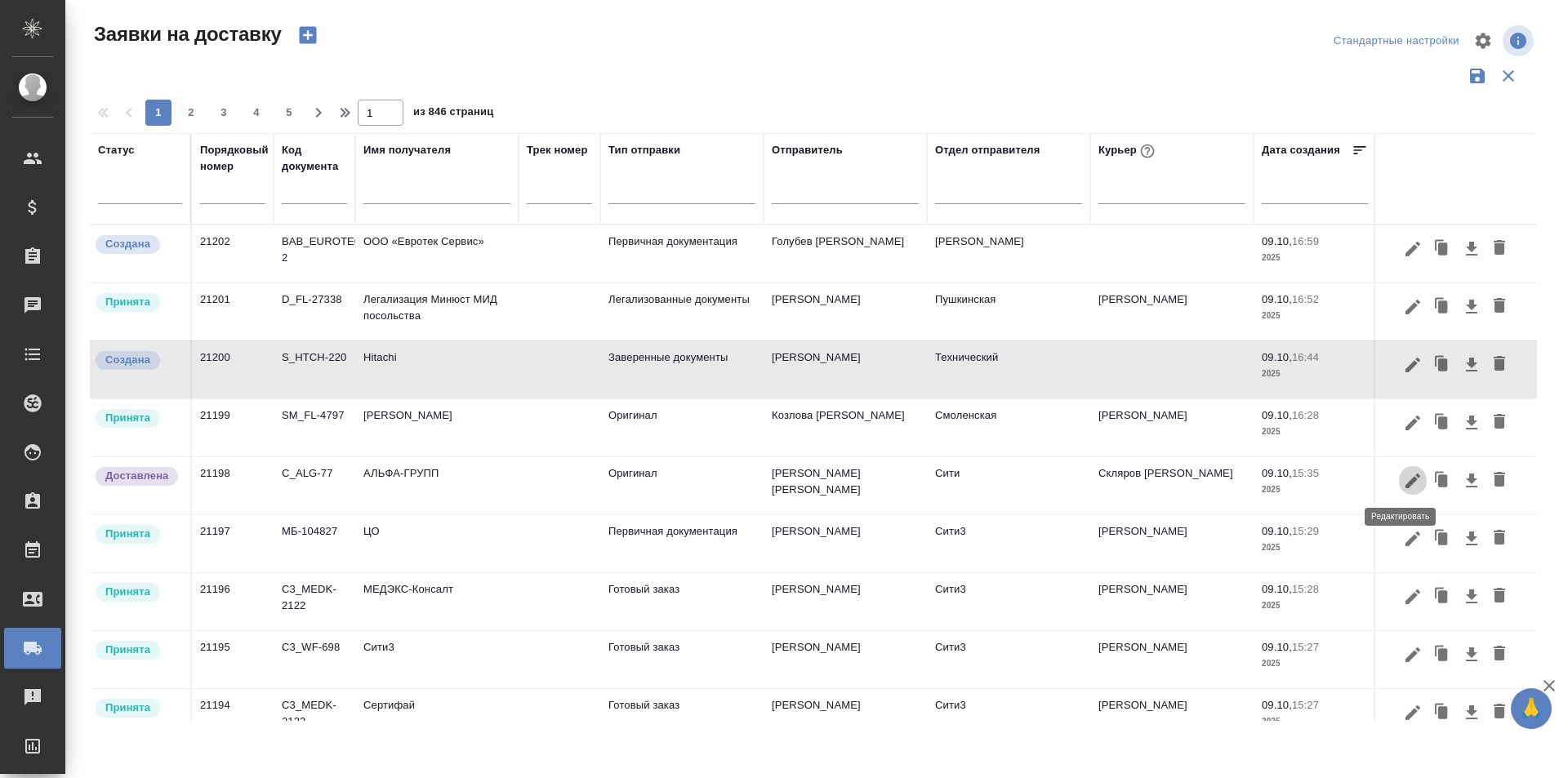
click at [1403, 487] on icon "button" at bounding box center [1412, 481] width 19 height 19
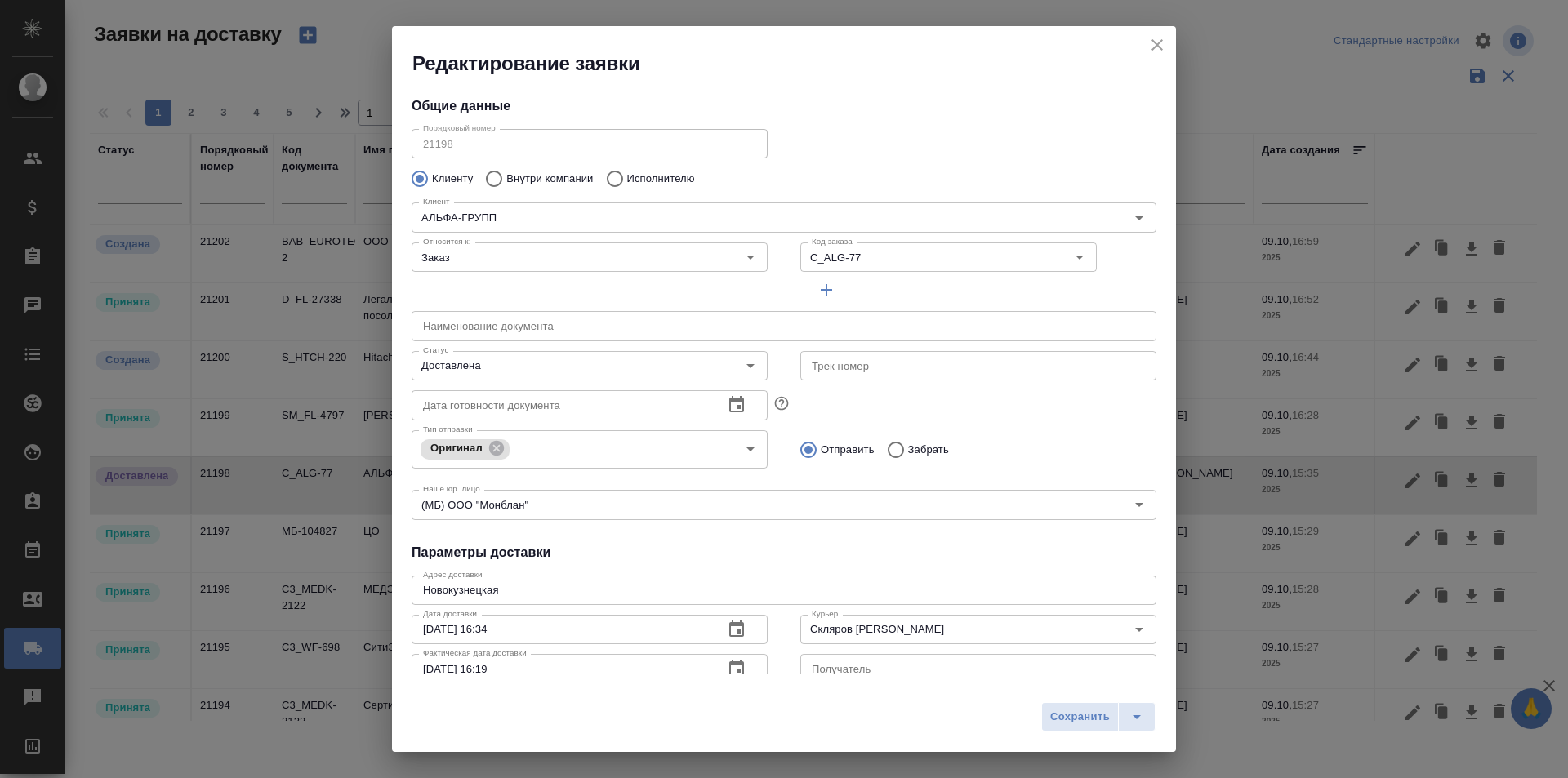
type input "[PERSON_NAME]"
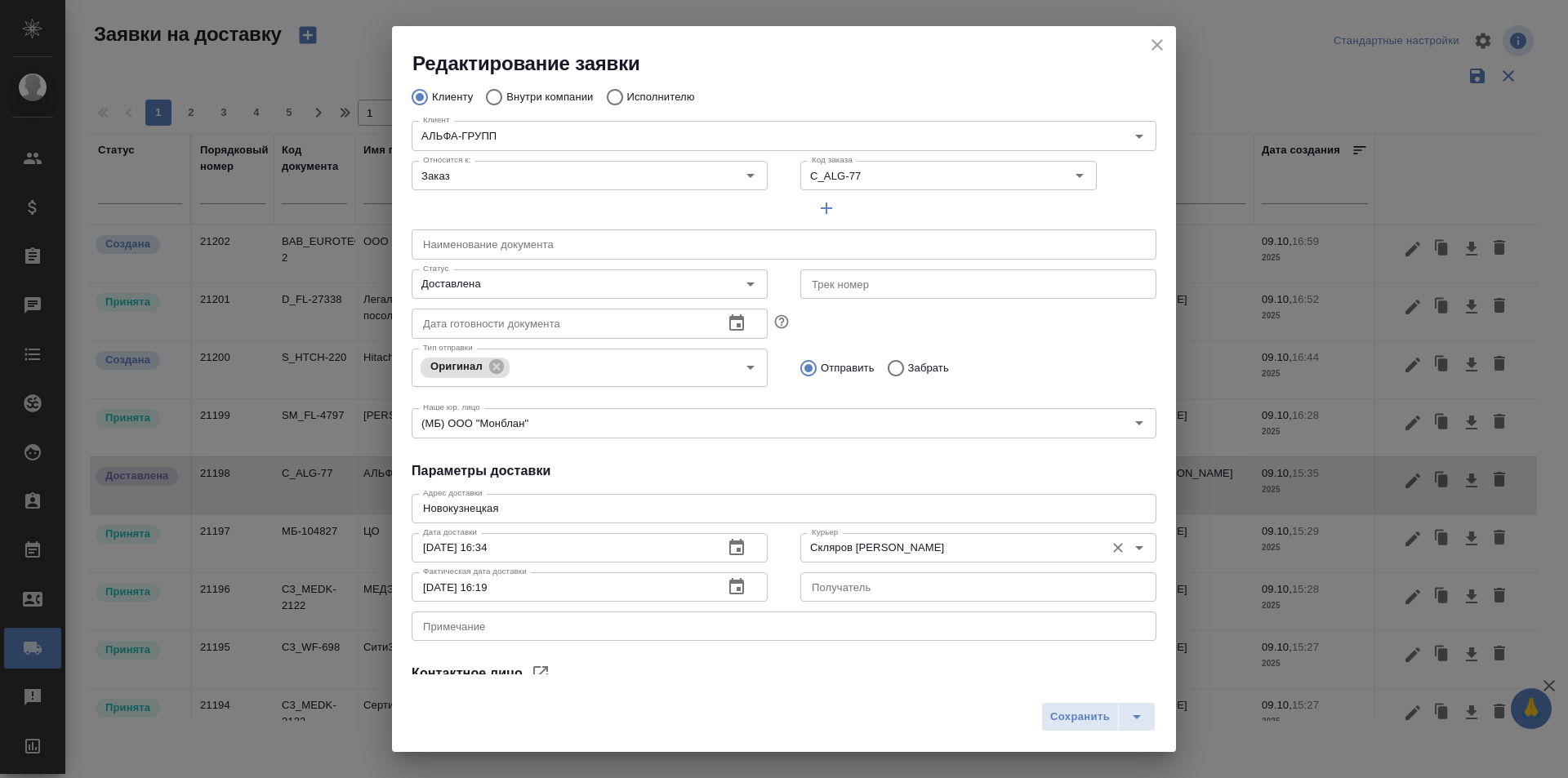
click at [886, 562] on div "[PERSON_NAME] [PERSON_NAME]" at bounding box center [978, 546] width 356 height 39
click at [886, 562] on div "Скляров [PERSON_NAME]" at bounding box center [978, 548] width 356 height 30
click at [899, 548] on input "Скляров [PERSON_NAME]" at bounding box center [950, 547] width 292 height 19
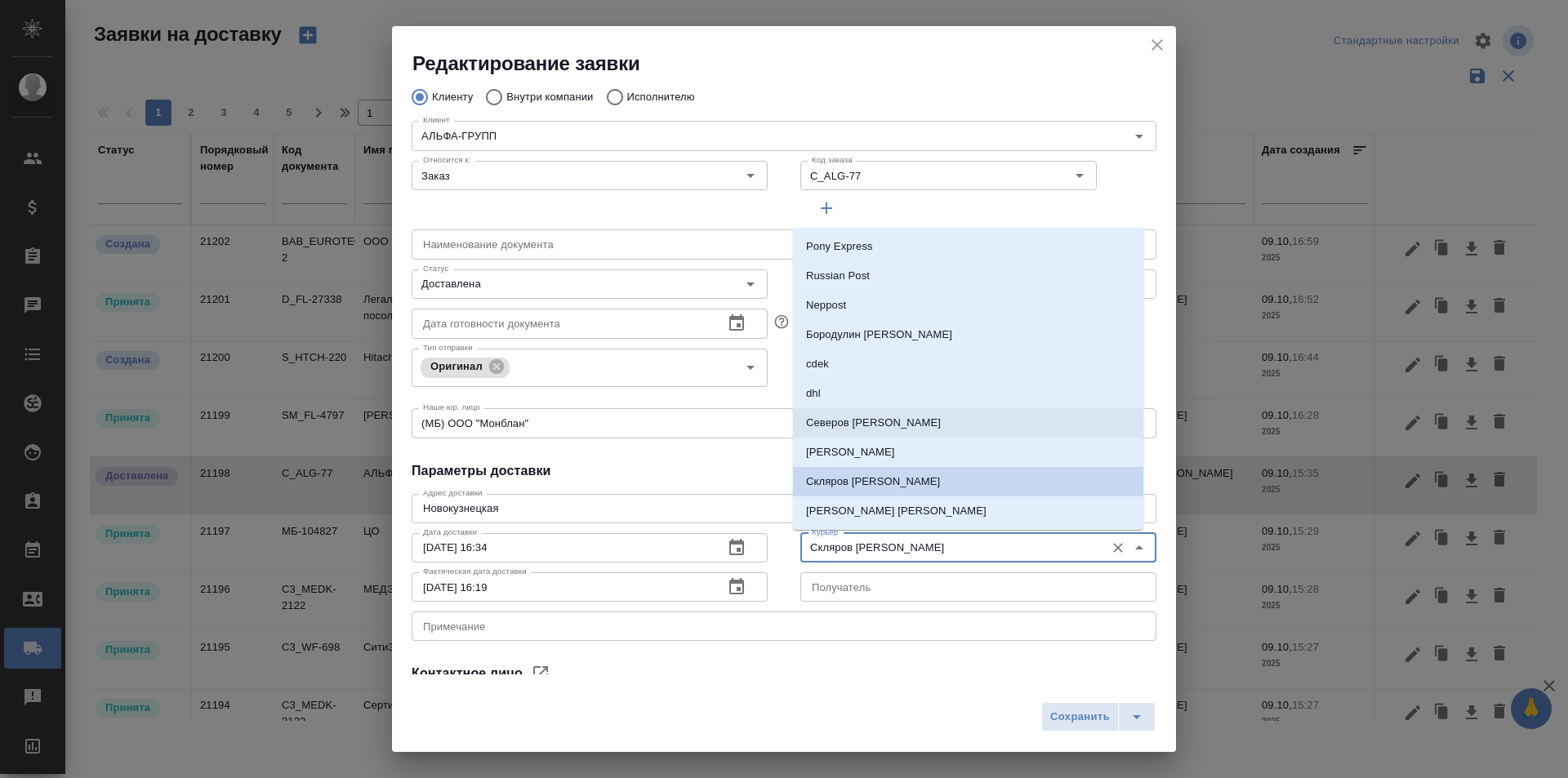
click at [873, 423] on p "Северов [PERSON_NAME]" at bounding box center [872, 423] width 134 height 17
type input "Северов [PERSON_NAME]"
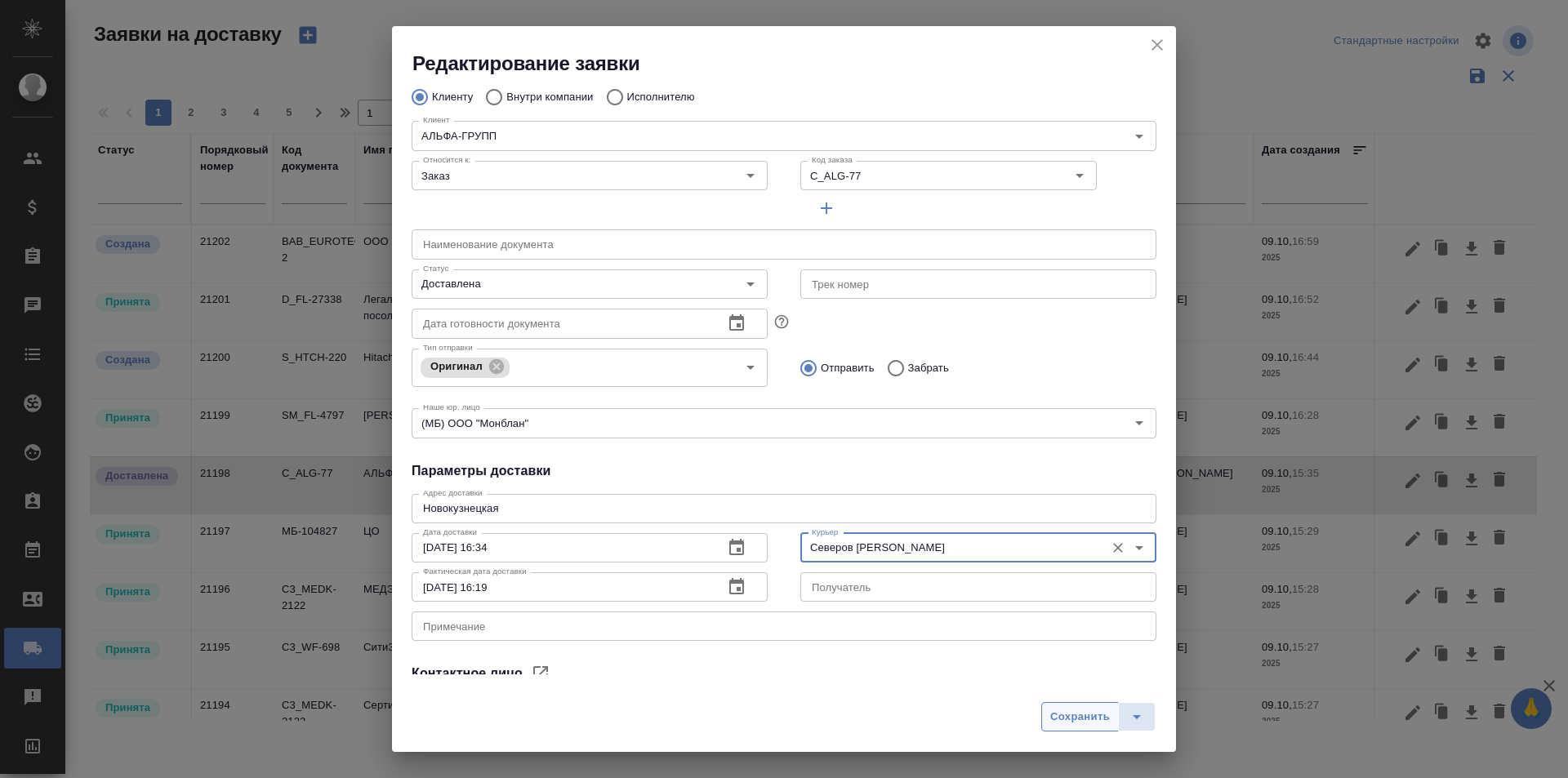
click at [1075, 725] on span "Сохранить" at bounding box center [1080, 717] width 59 height 19
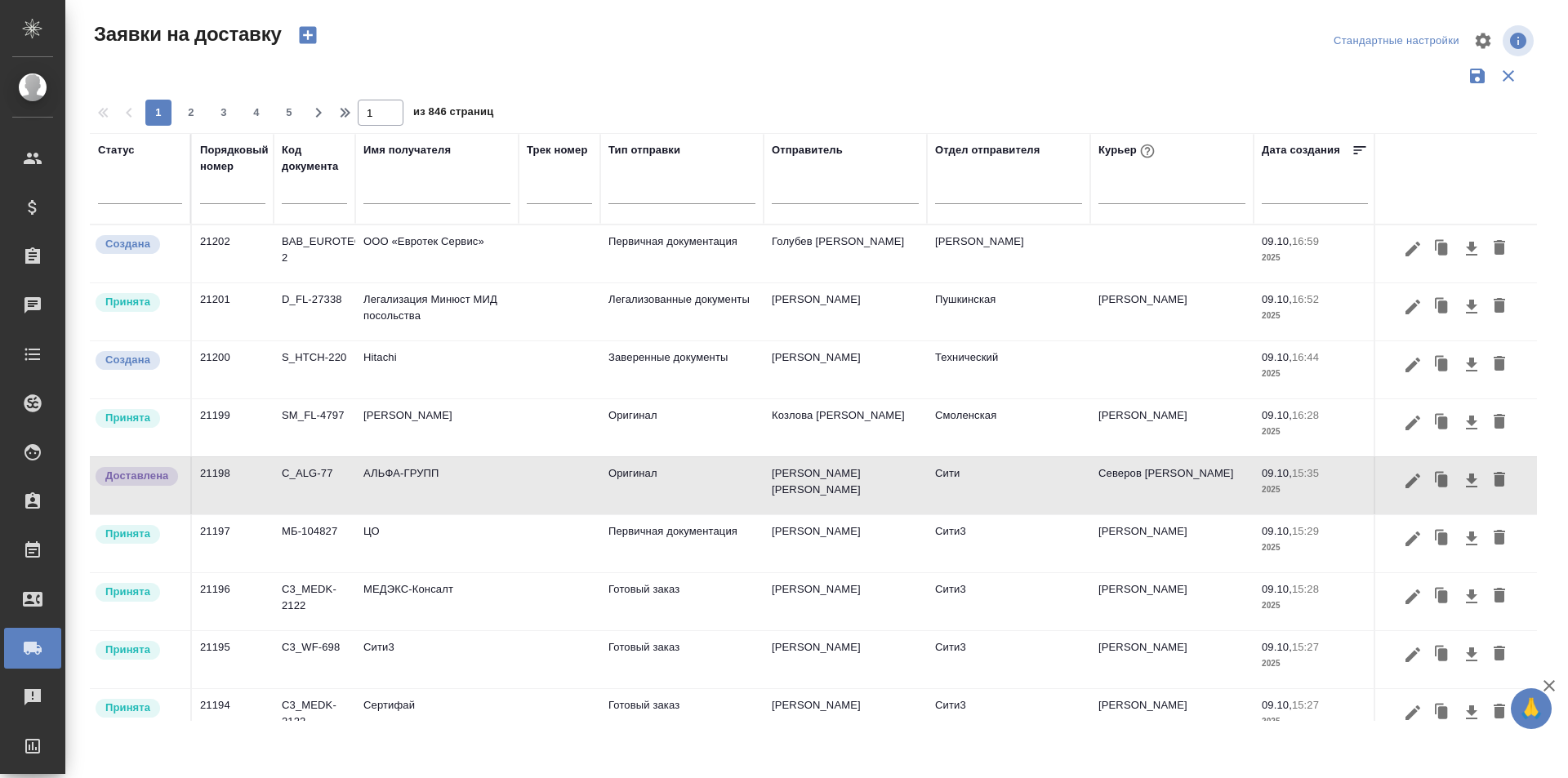
click at [1405, 252] on icon "button" at bounding box center [1412, 248] width 15 height 15
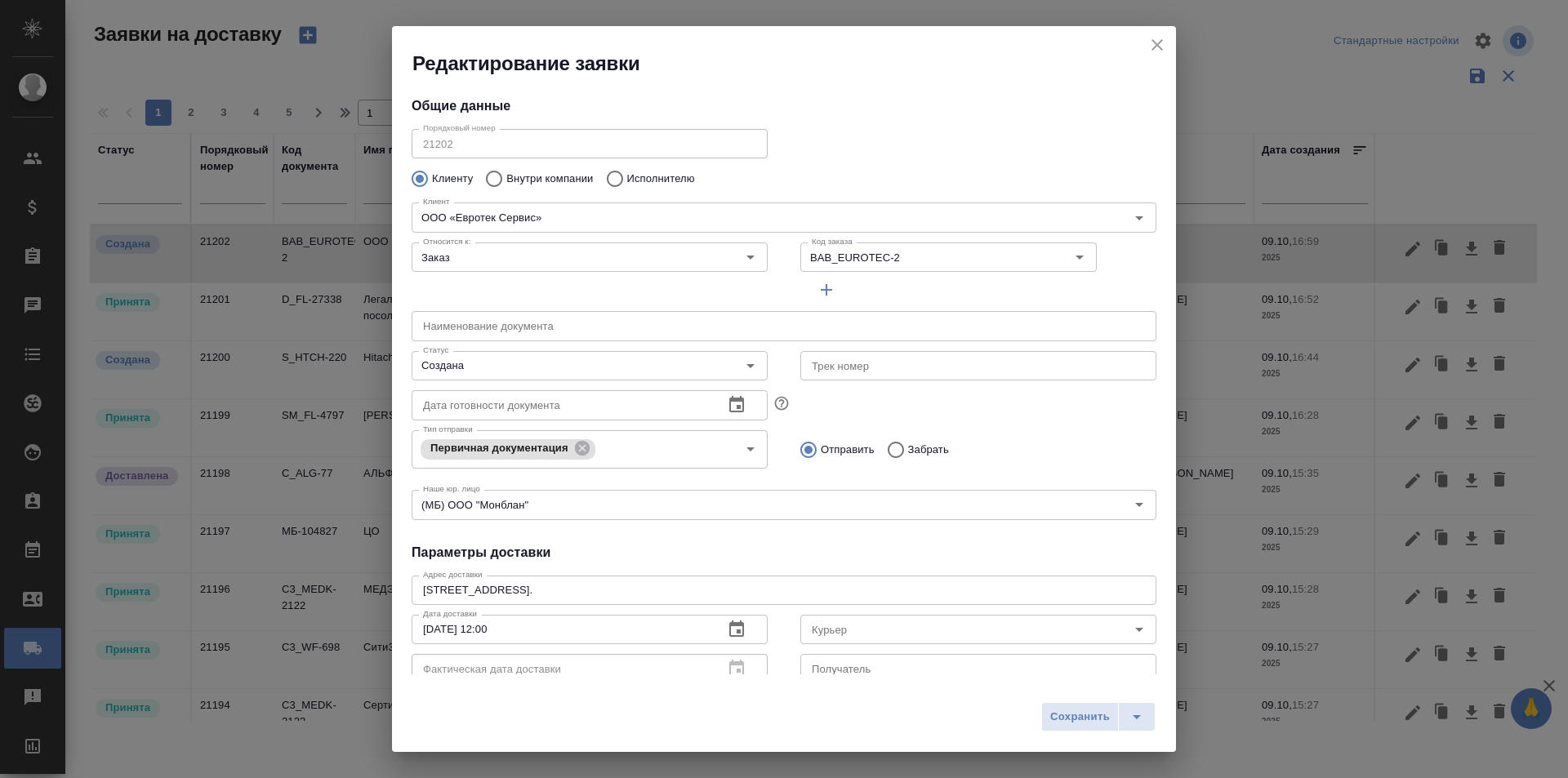
type input "[PERSON_NAME]"
click at [824, 624] on input "Курьер" at bounding box center [950, 629] width 292 height 19
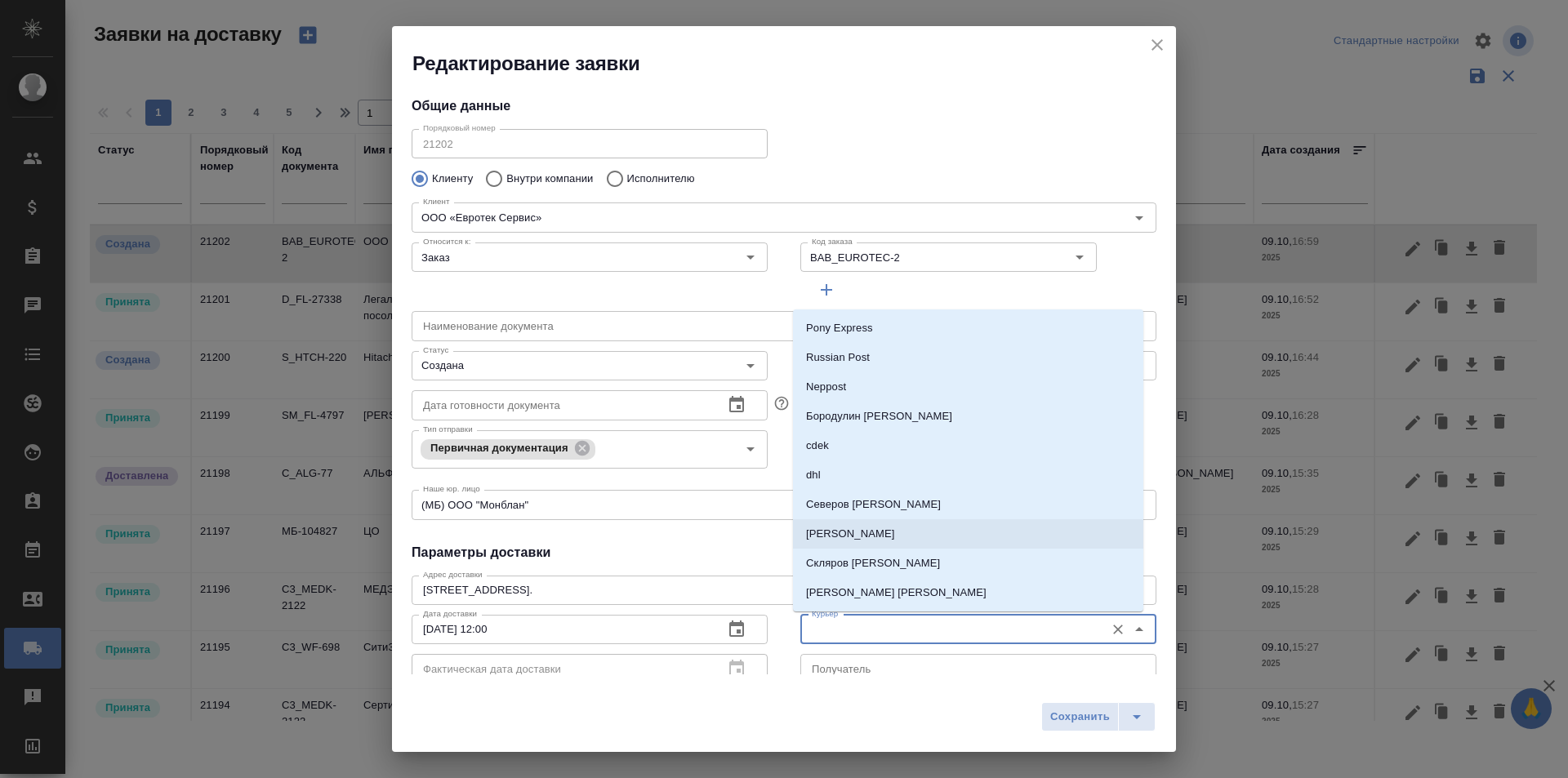
click at [865, 514] on li "Северов [PERSON_NAME]" at bounding box center [968, 505] width 350 height 30
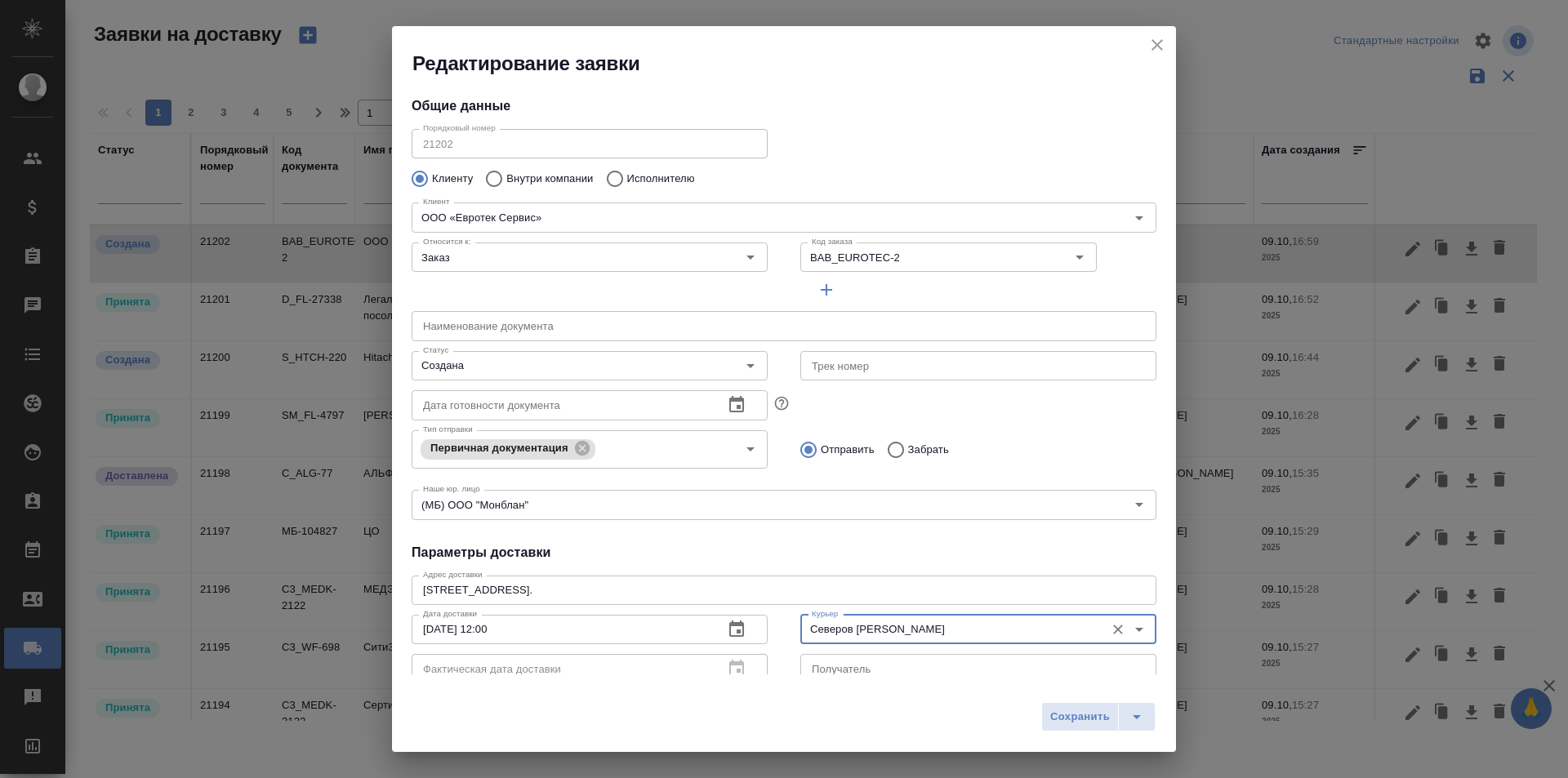
type input "Северов [PERSON_NAME]"
click at [1071, 721] on span "Сохранить" at bounding box center [1080, 717] width 59 height 19
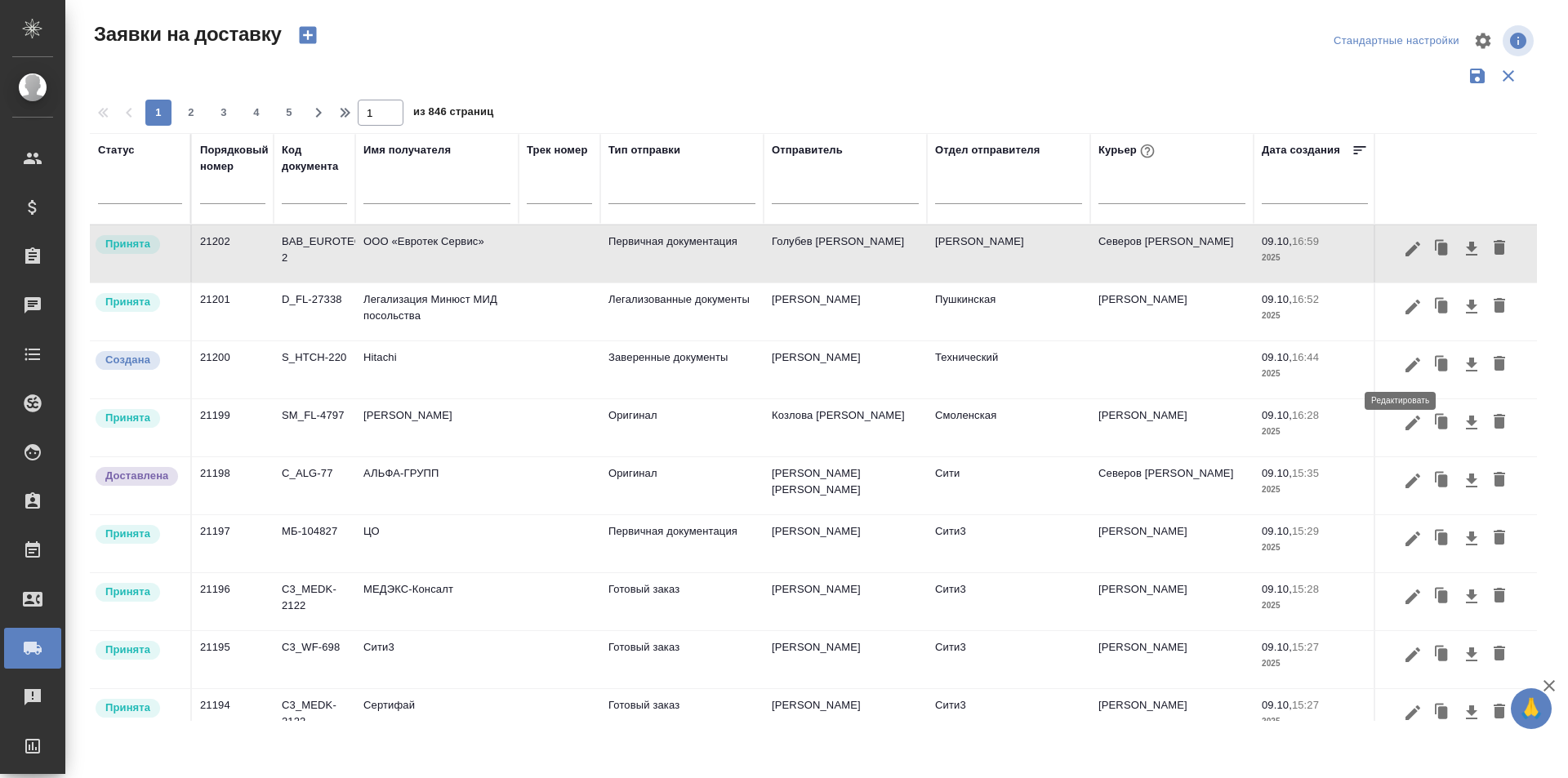
click at [1405, 368] on icon "button" at bounding box center [1412, 364] width 19 height 19
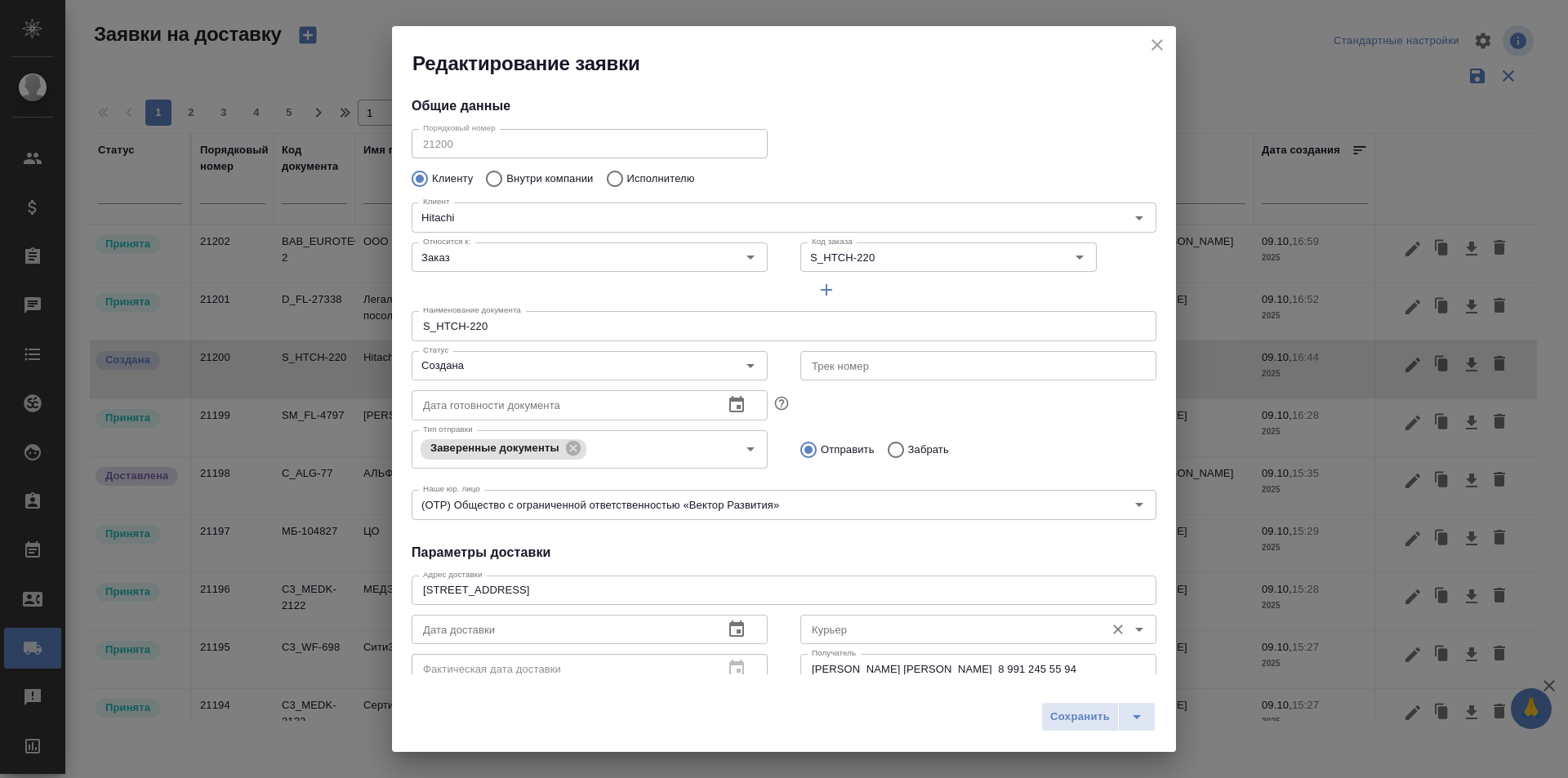
type input "[PERSON_NAME] [PERSON_NAME]"
type input "8 991 245 55 94"
click at [939, 632] on input "Курьер" at bounding box center [950, 629] width 292 height 19
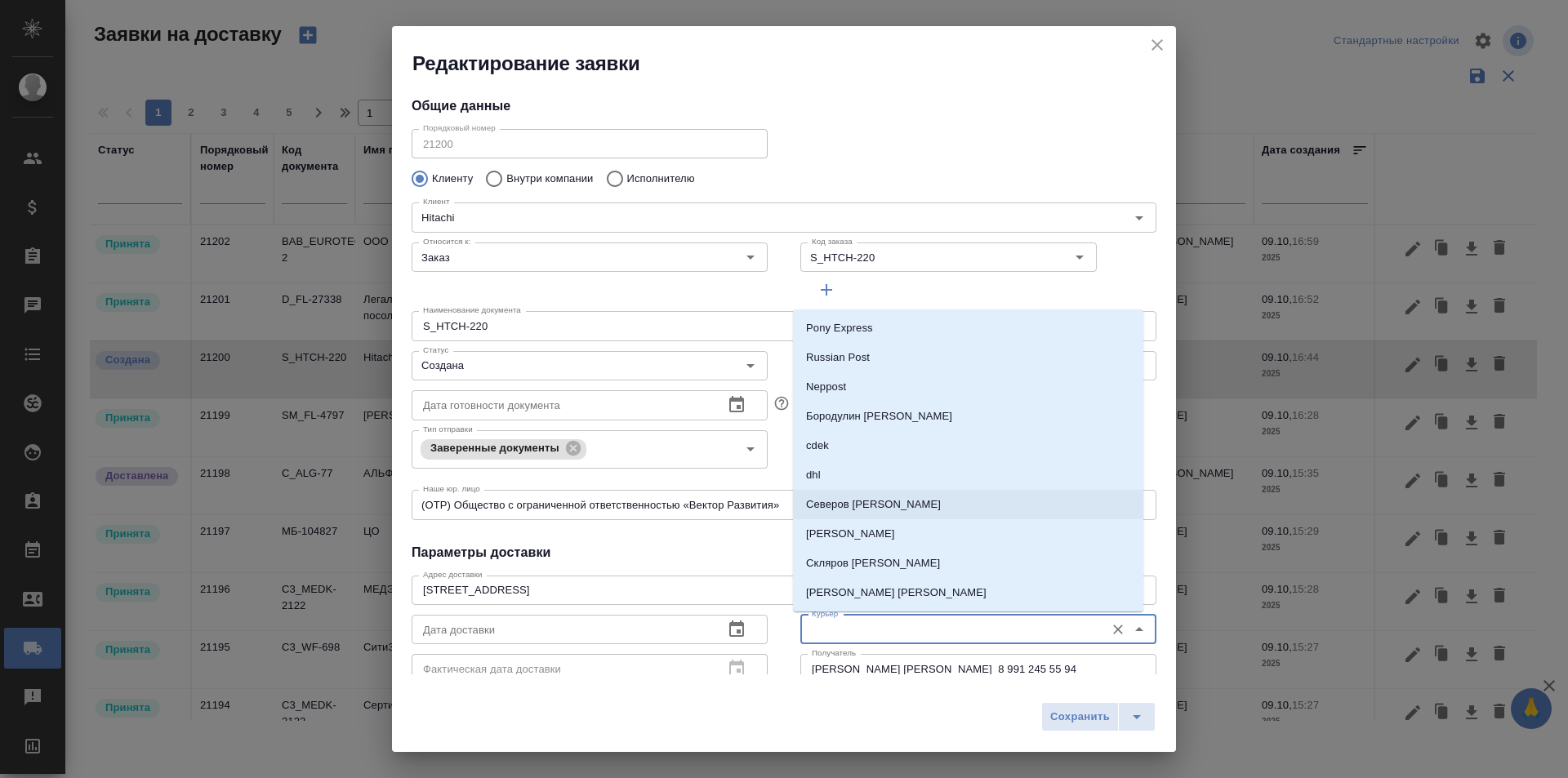
click at [869, 510] on p "Северов [PERSON_NAME]" at bounding box center [872, 505] width 134 height 17
type input "Северов [PERSON_NAME]"
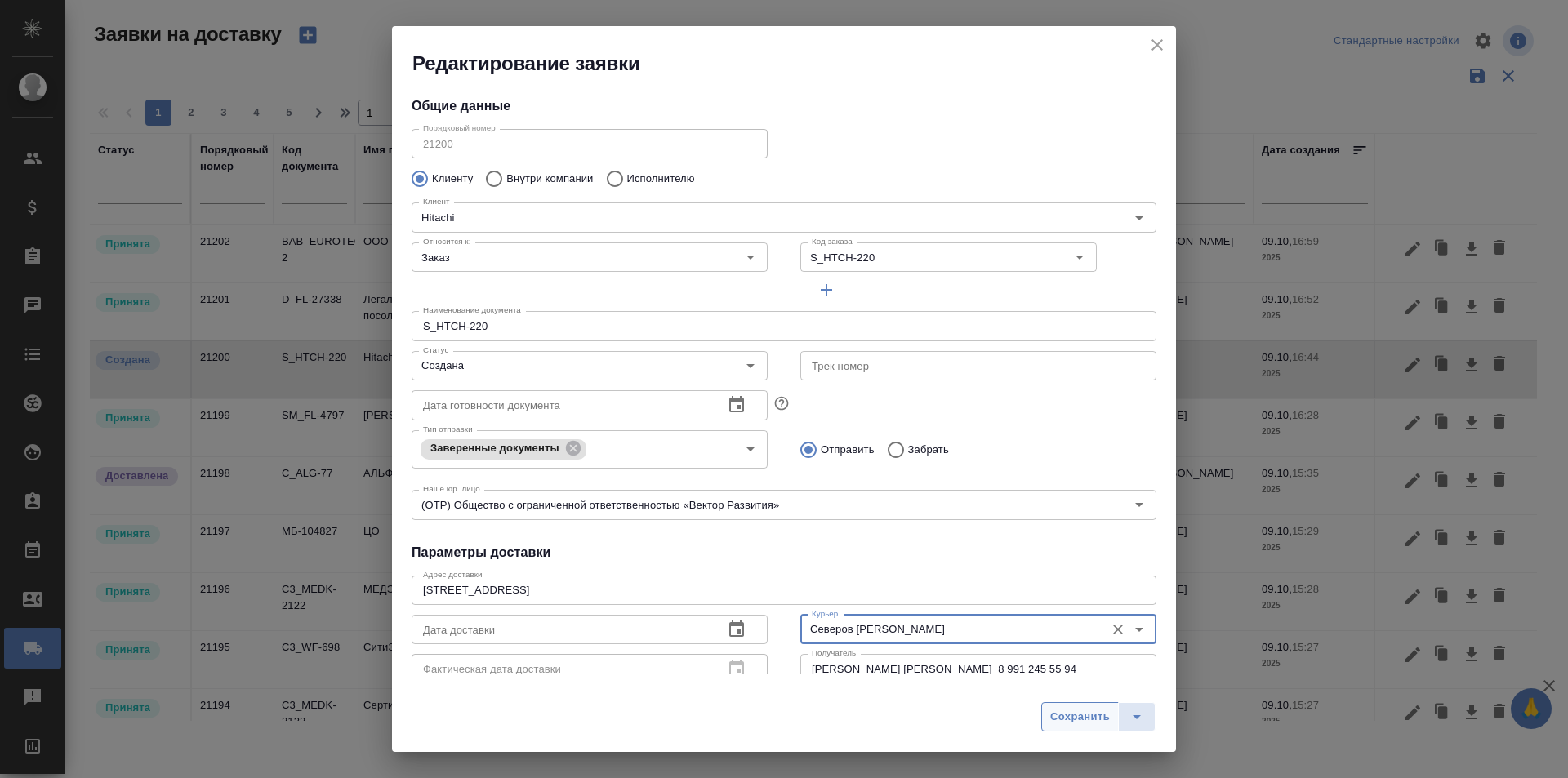
click at [1050, 714] on span "Сохранить" at bounding box center [1080, 717] width 59 height 19
